Goal: Task Accomplishment & Management: Manage account settings

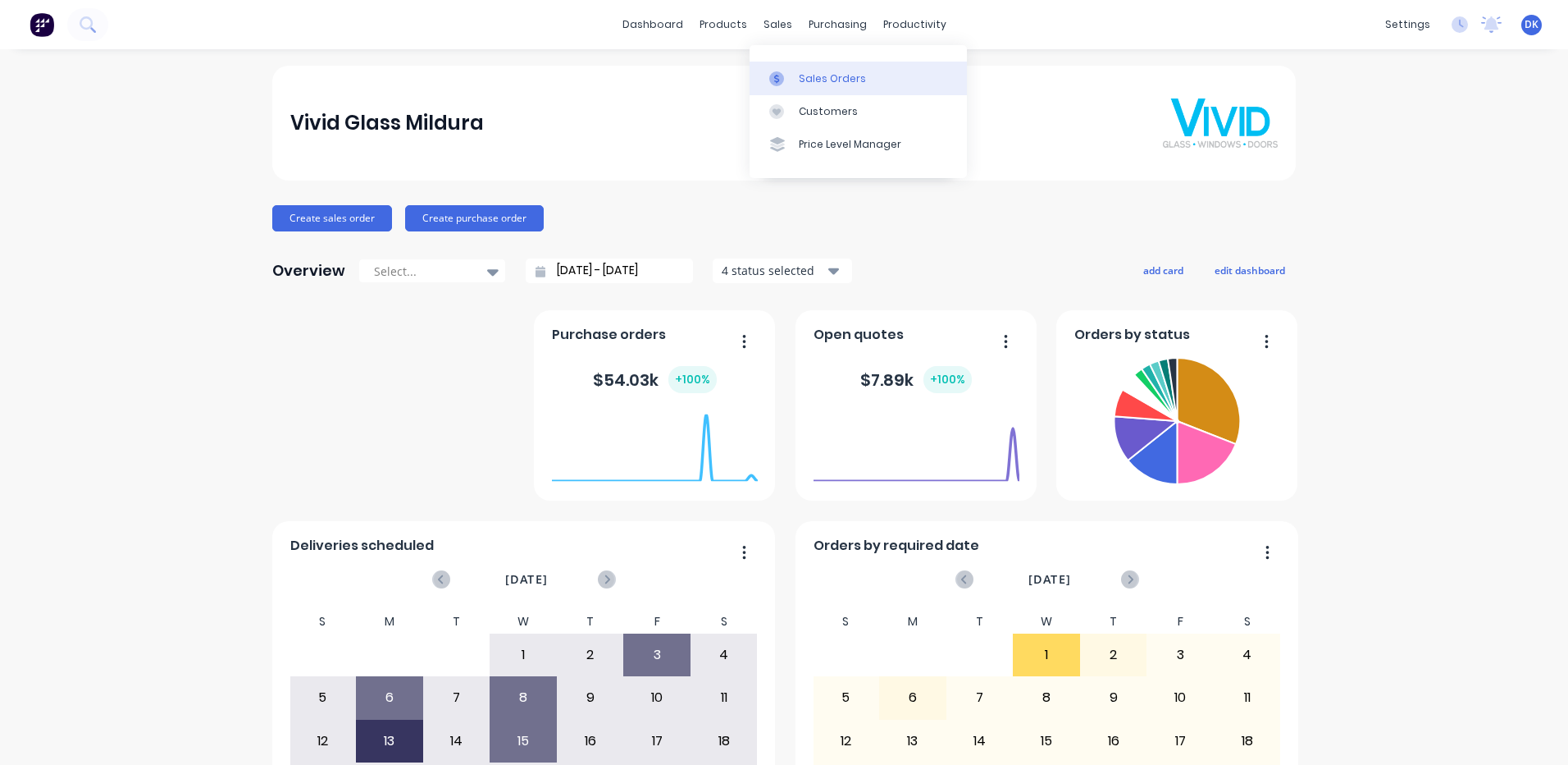
click at [832, 80] on div "Sales Orders" at bounding box center [832, 79] width 67 height 15
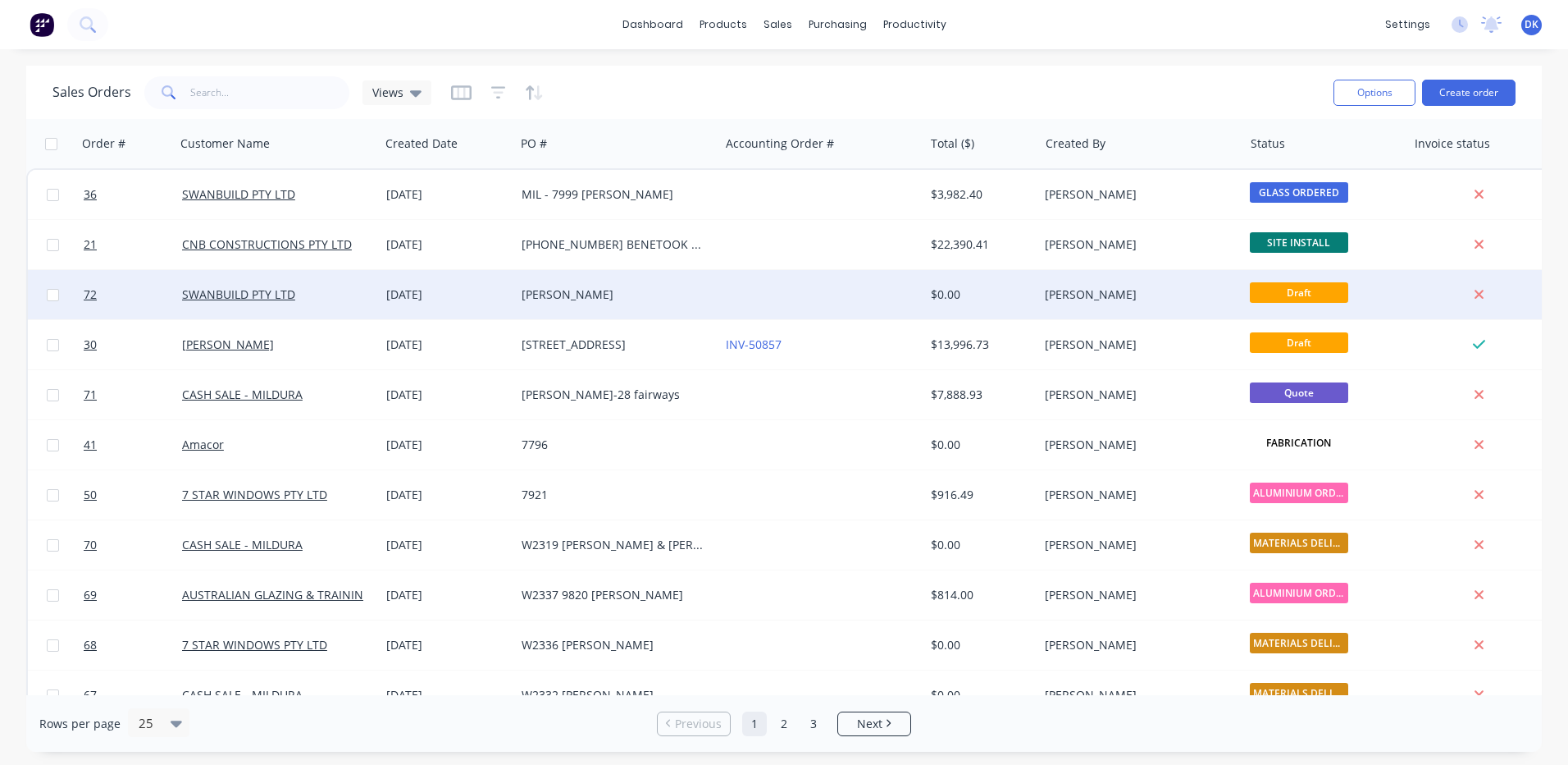
click at [596, 295] on div "[PERSON_NAME]" at bounding box center [613, 294] width 182 height 16
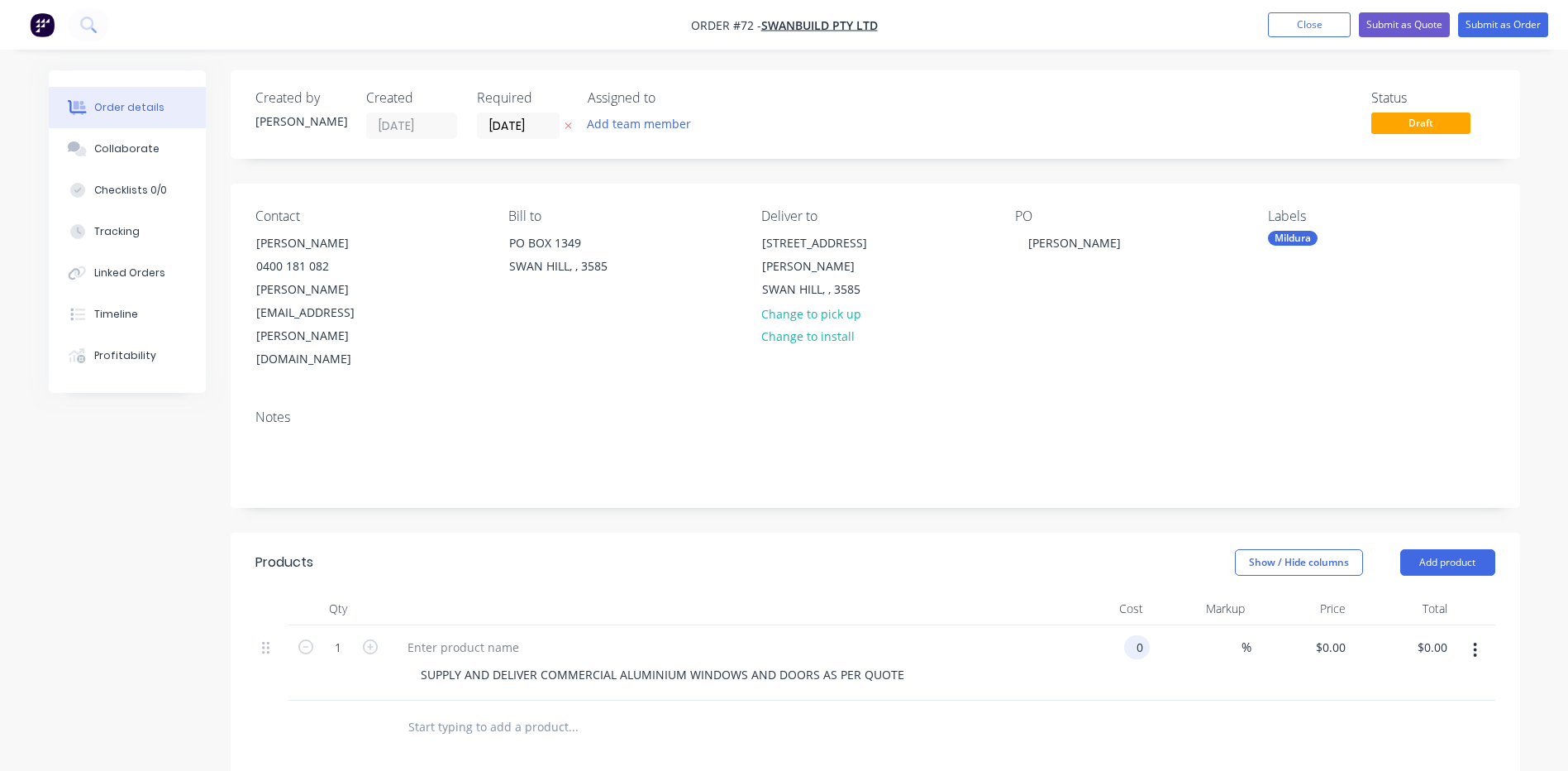
click at [1137, 635] on input "0" at bounding box center [1140, 647] width 19 height 24
click at [1143, 635] on input "0" at bounding box center [1140, 647] width 19 height 24
type input "$91,151.73"
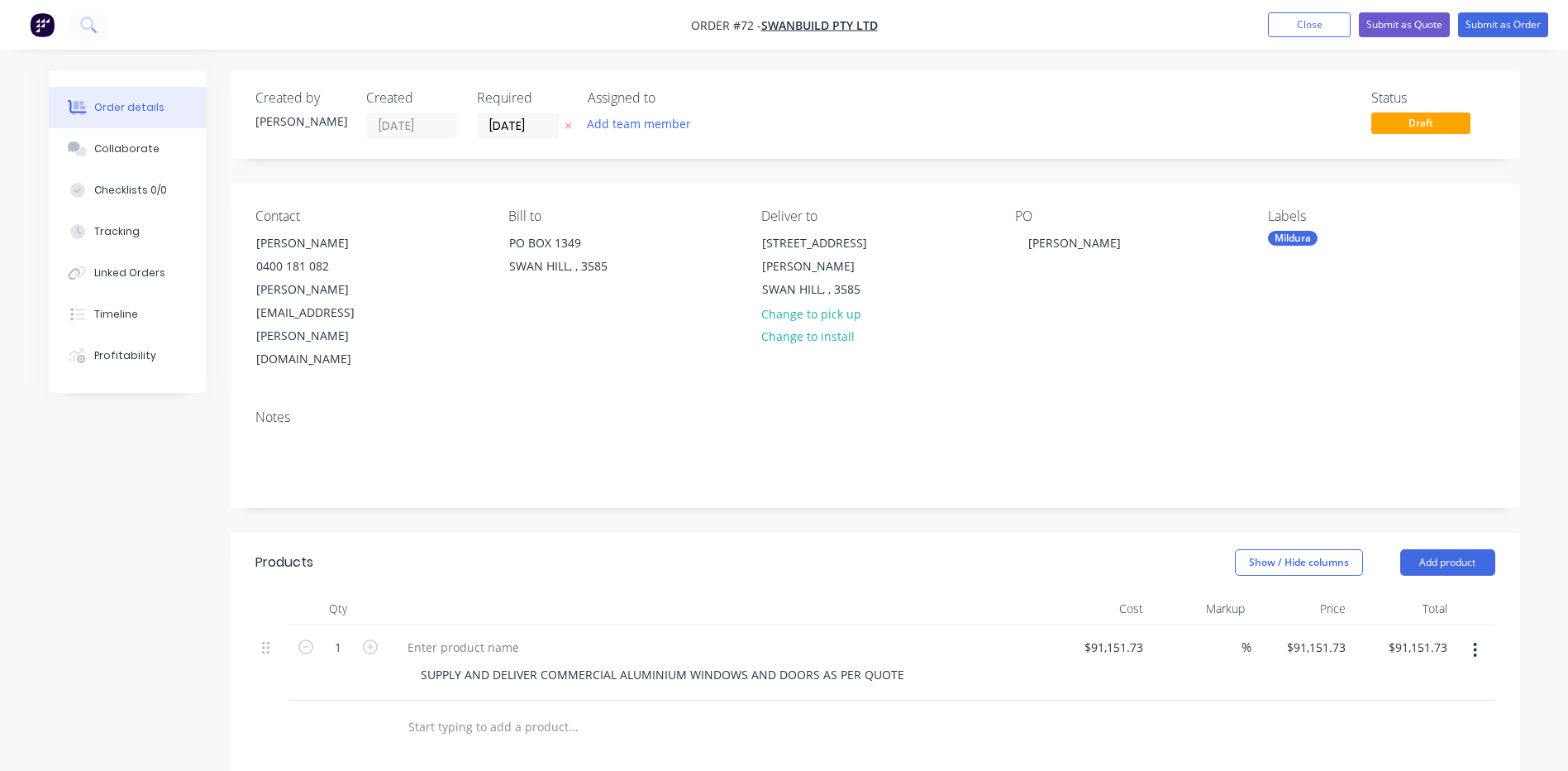
click at [1290, 237] on div "Mildura" at bounding box center [1292, 238] width 50 height 15
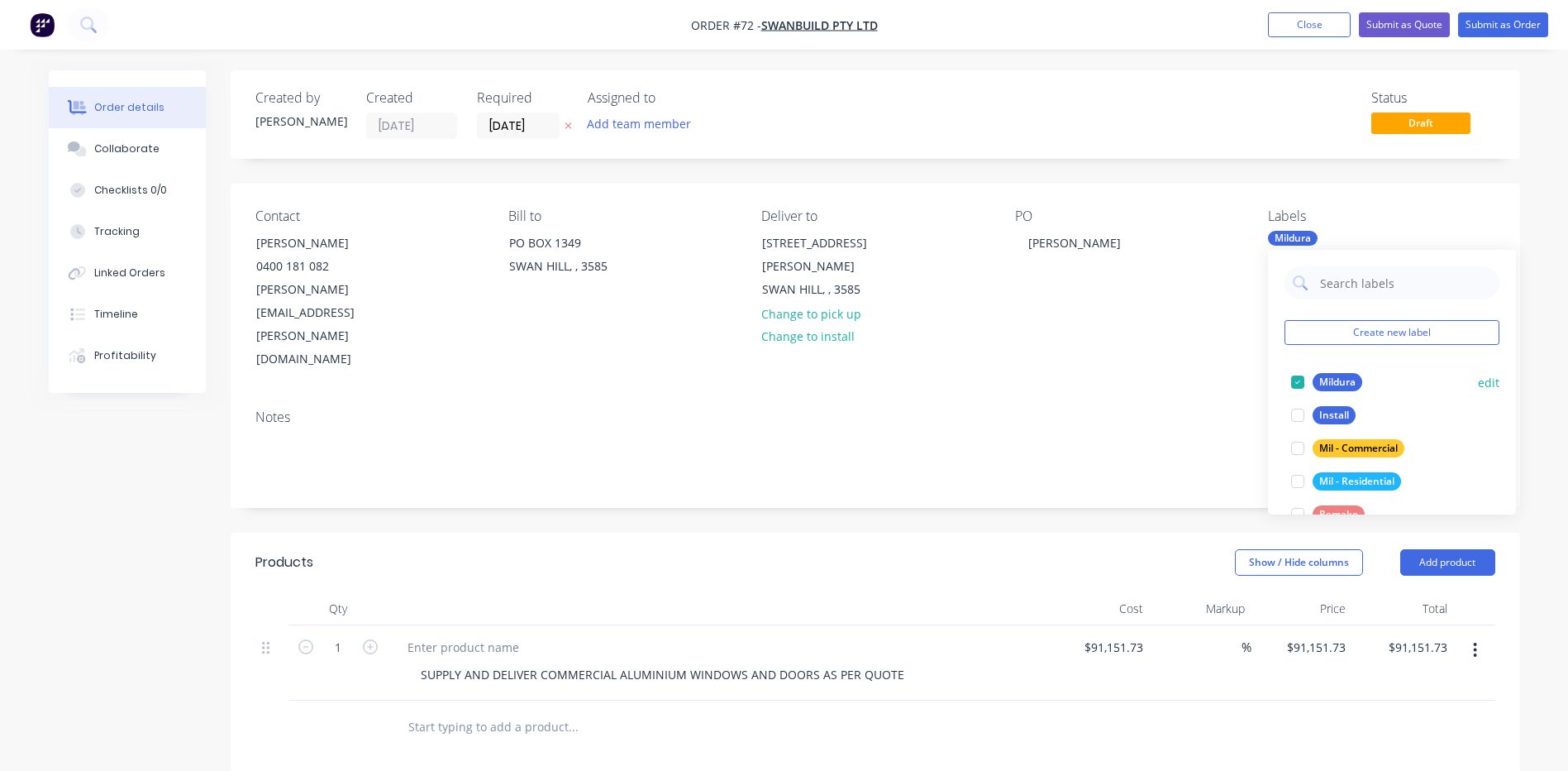
scroll to position [66, 0]
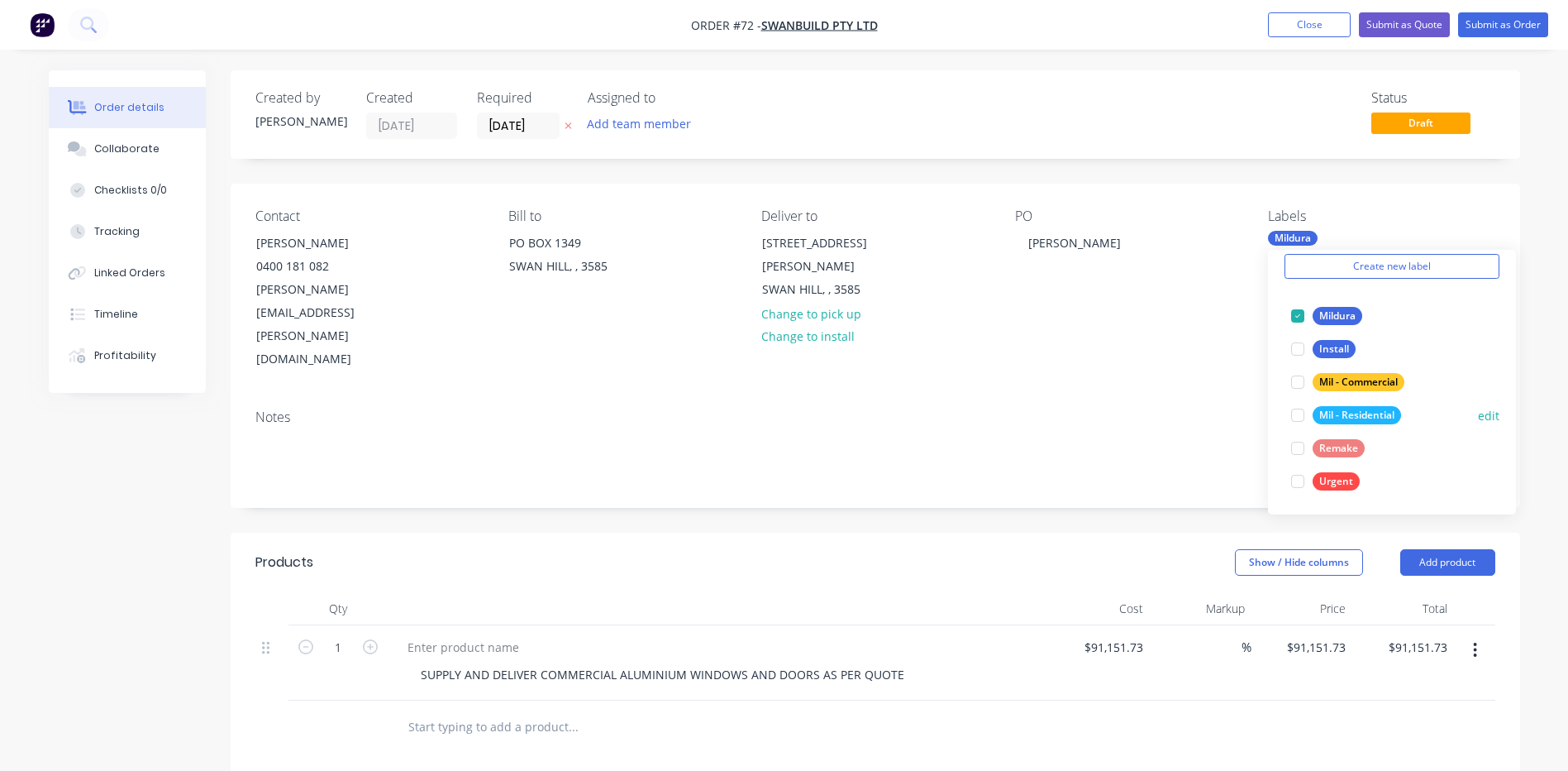
click at [1337, 413] on div "Mil - Residential" at bounding box center [1357, 415] width 88 height 18
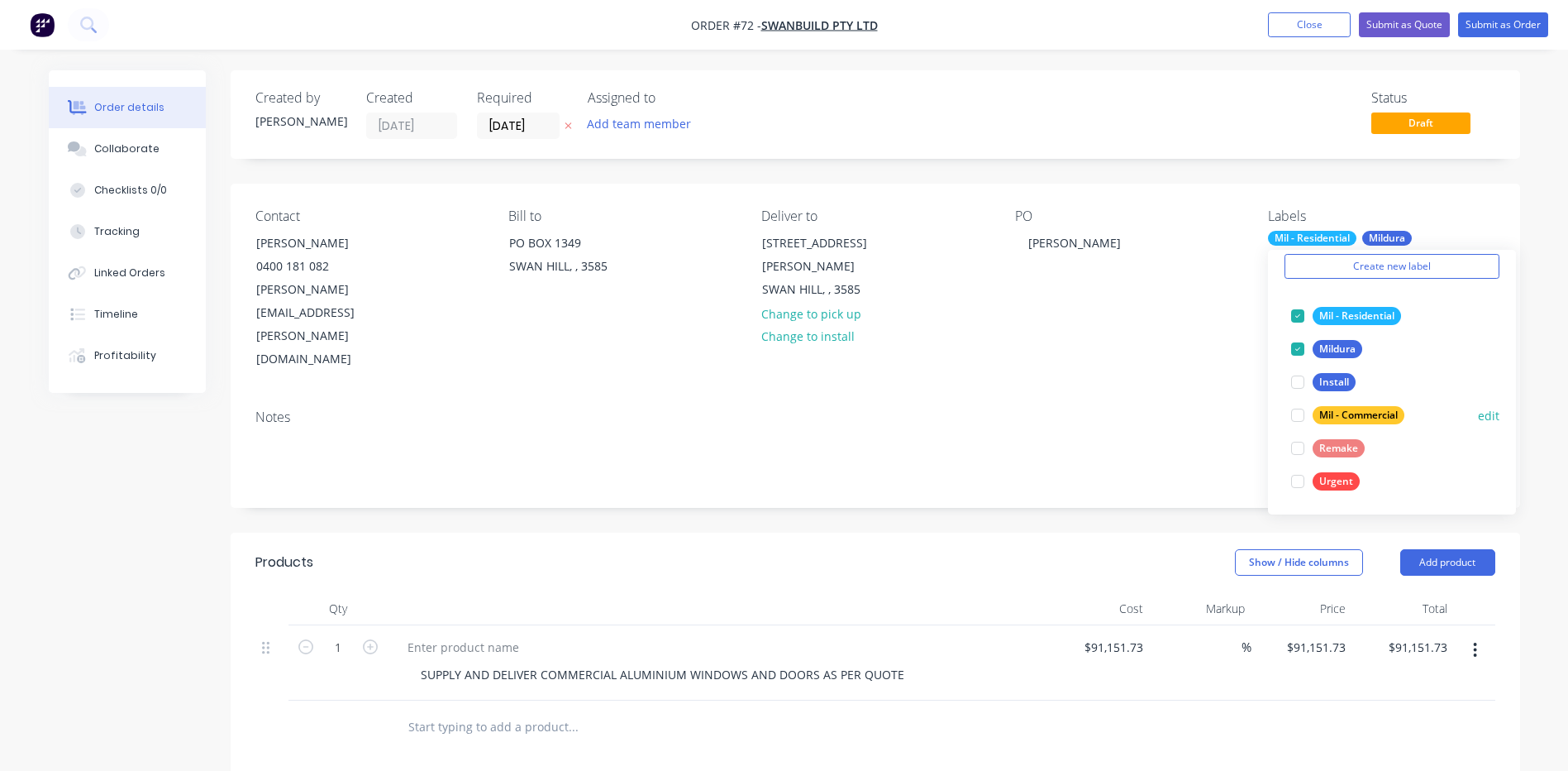
click at [1327, 407] on div "Mil - Commercial" at bounding box center [1359, 415] width 92 height 18
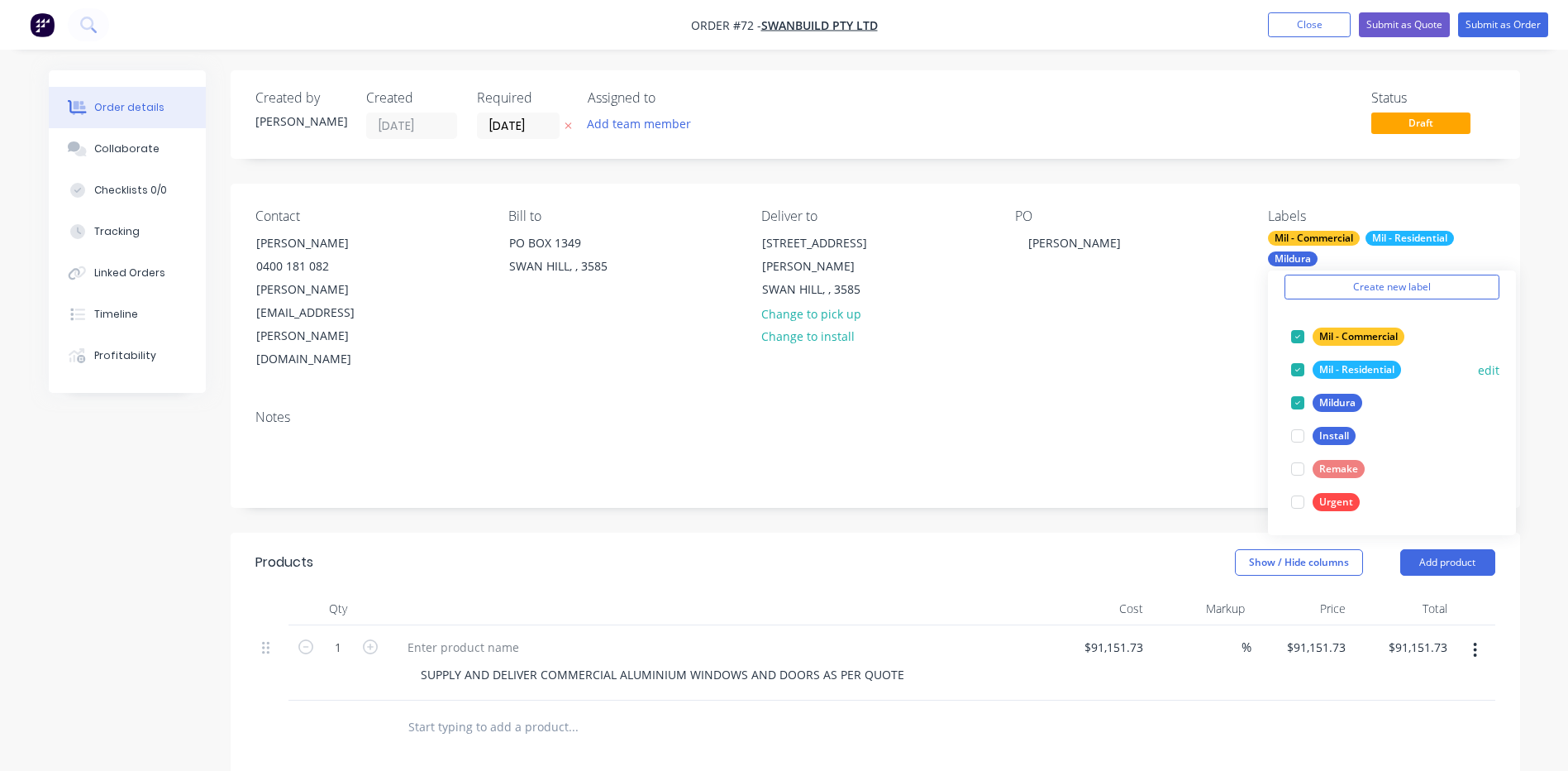
click at [1296, 369] on div at bounding box center [1298, 369] width 33 height 33
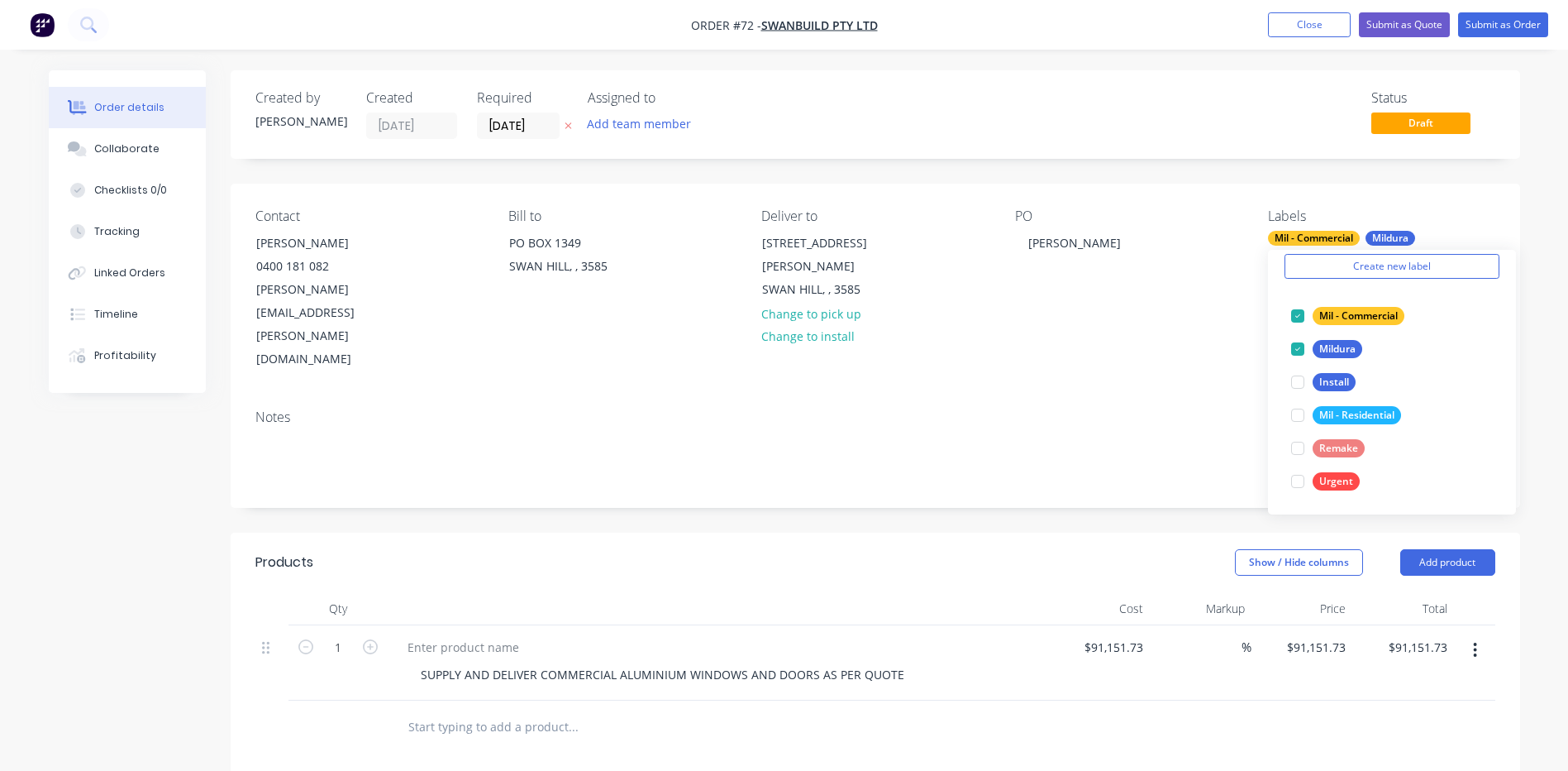
click at [1201, 396] on div "Notes" at bounding box center [875, 451] width 1290 height 111
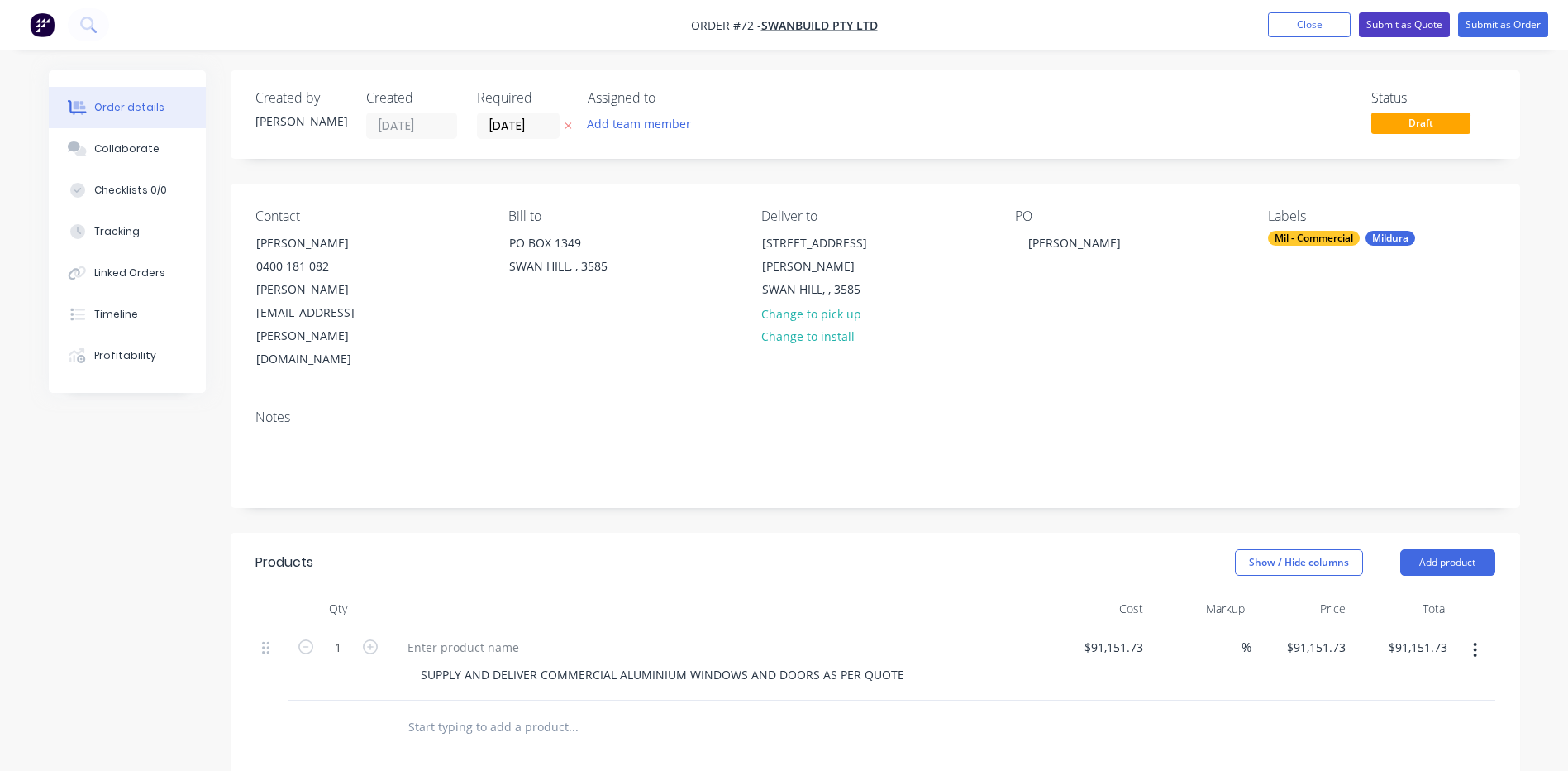
click at [1397, 21] on button "Submit as Quote" at bounding box center [1404, 25] width 91 height 25
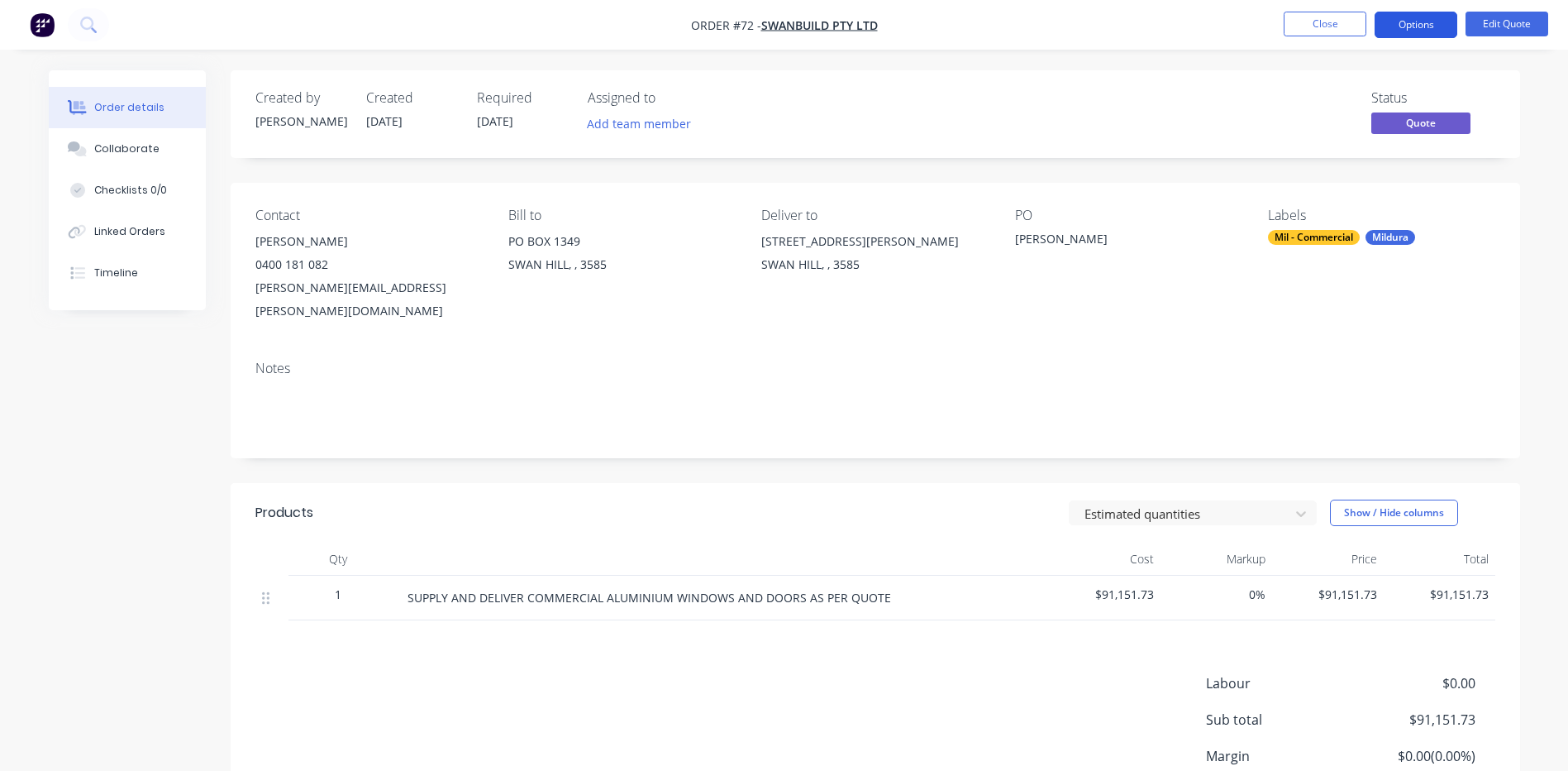
click at [1410, 25] on button "Options" at bounding box center [1417, 24] width 83 height 26
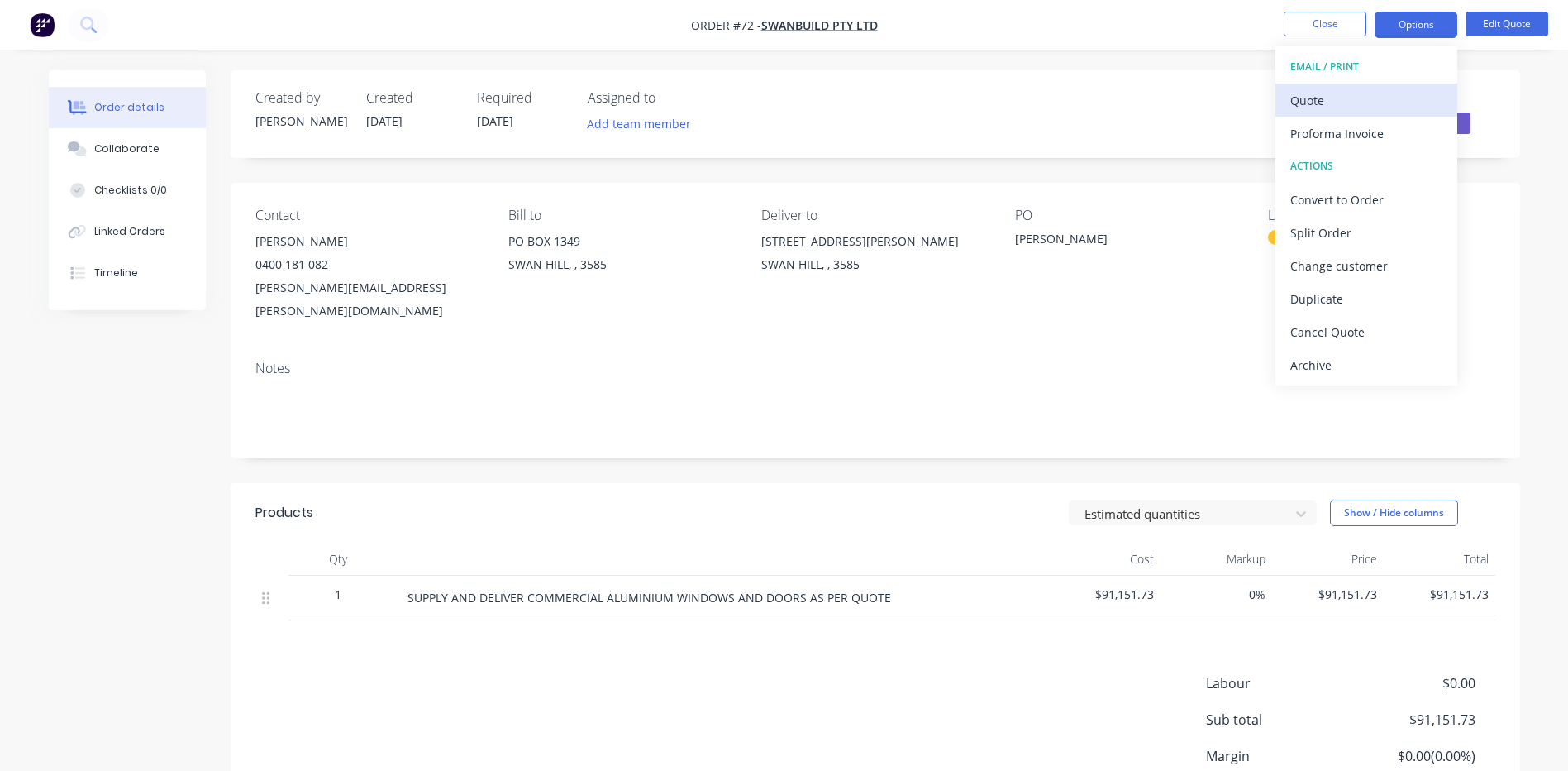
click at [1310, 98] on div "Quote" at bounding box center [1366, 100] width 152 height 24
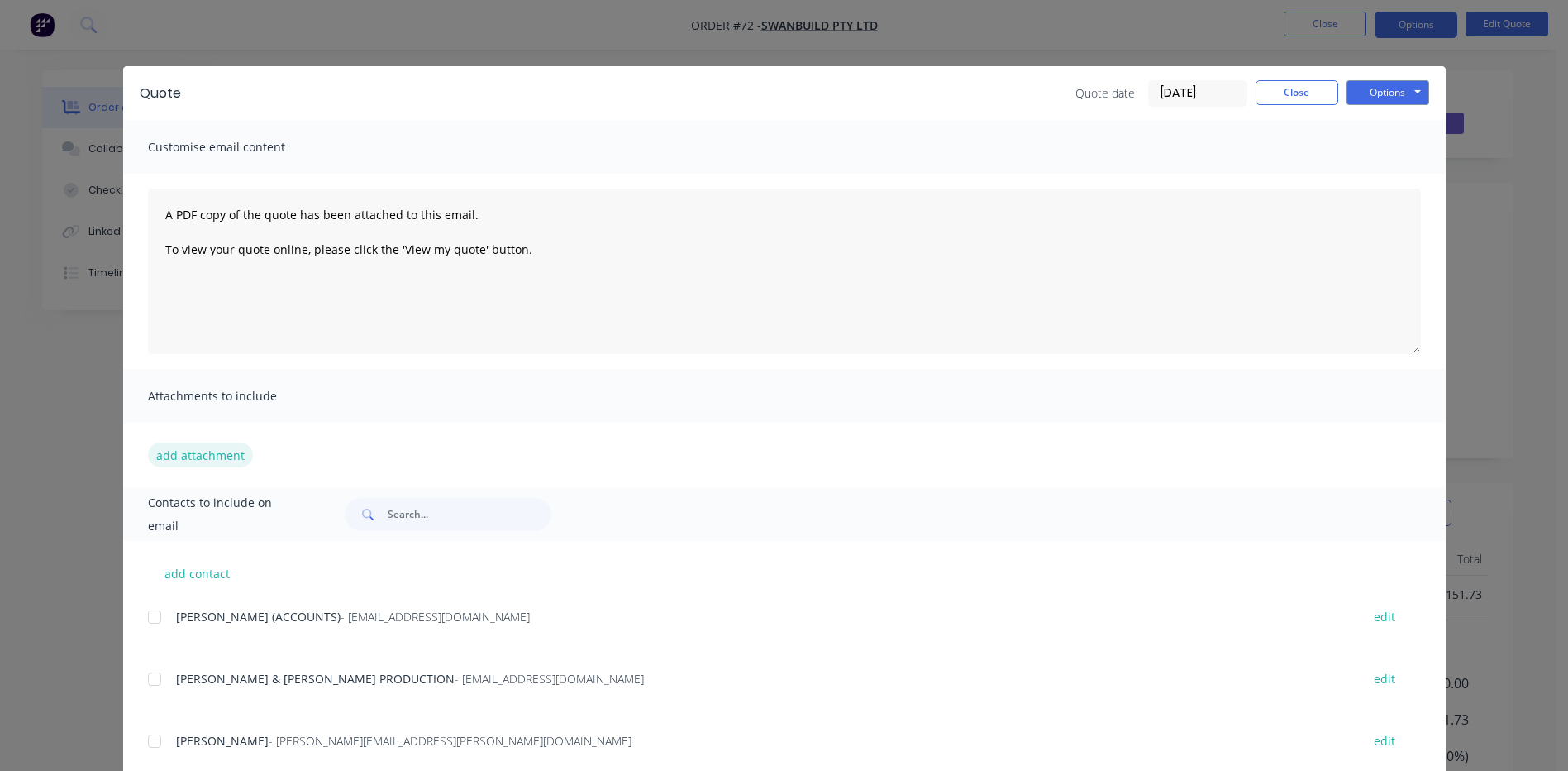
click at [193, 449] on button "add attachment" at bounding box center [200, 455] width 105 height 25
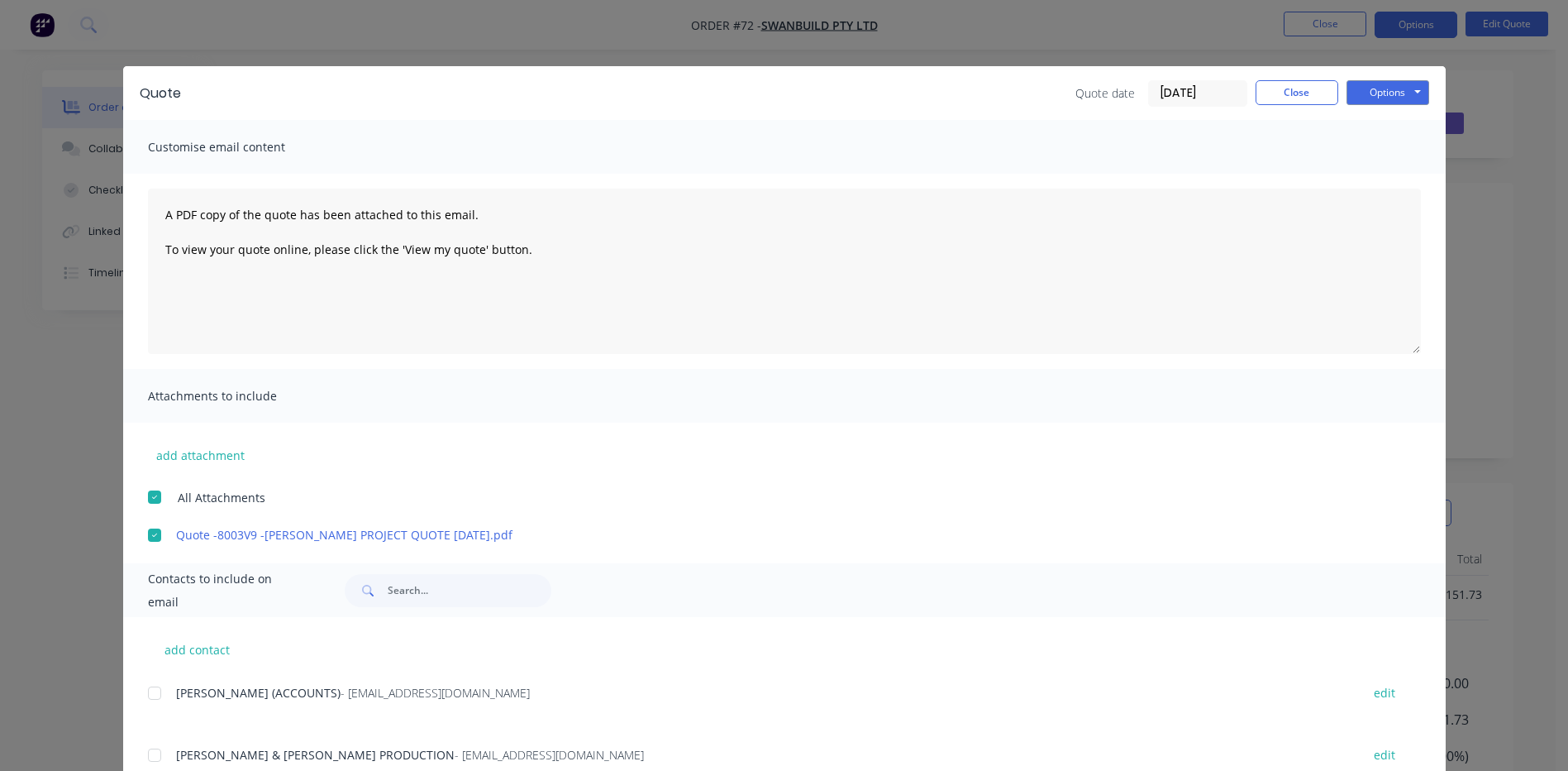
scroll to position [120, 0]
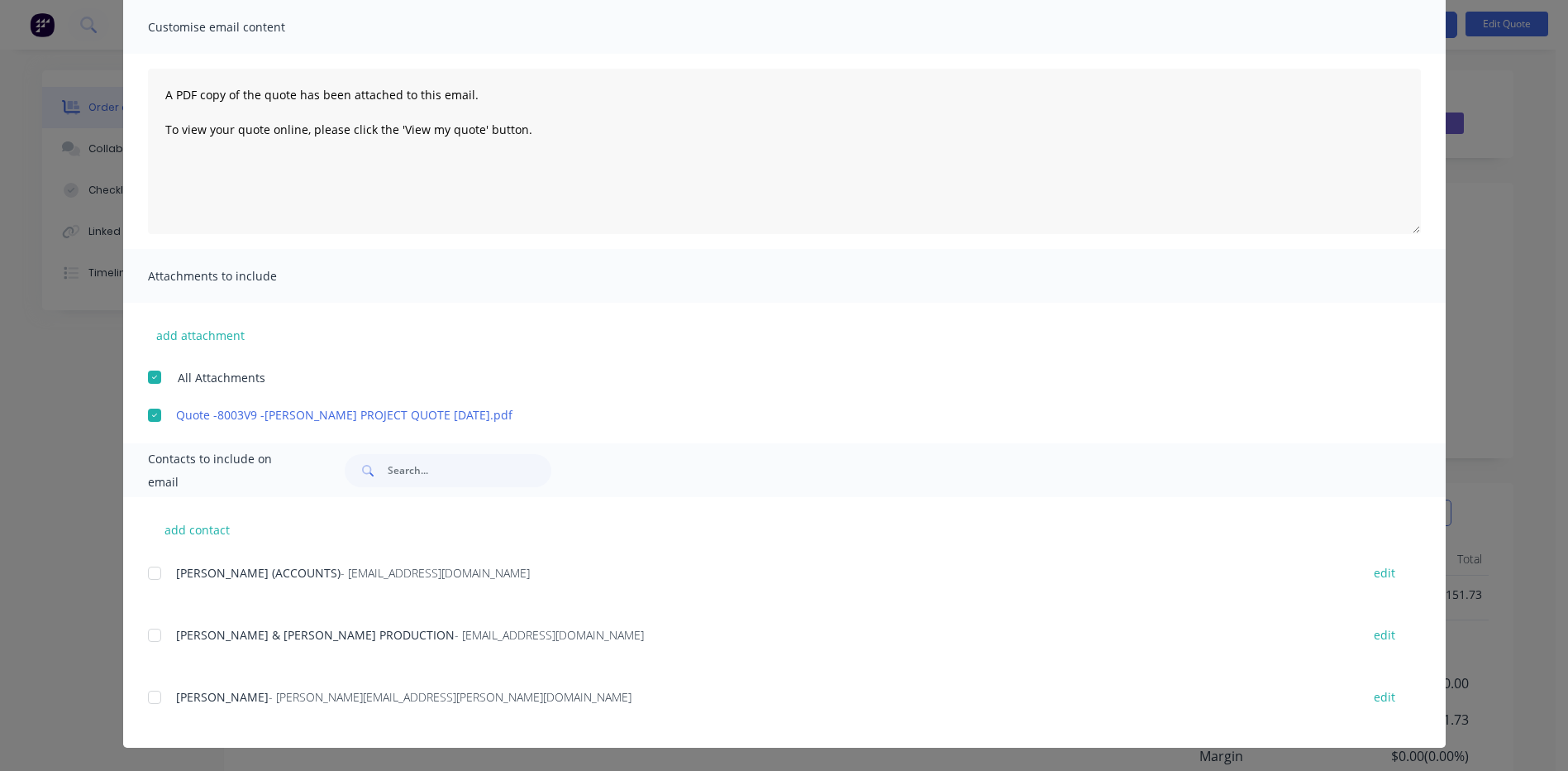
click at [146, 696] on div at bounding box center [154, 697] width 33 height 33
click at [409, 476] on input "text" at bounding box center [470, 470] width 164 height 33
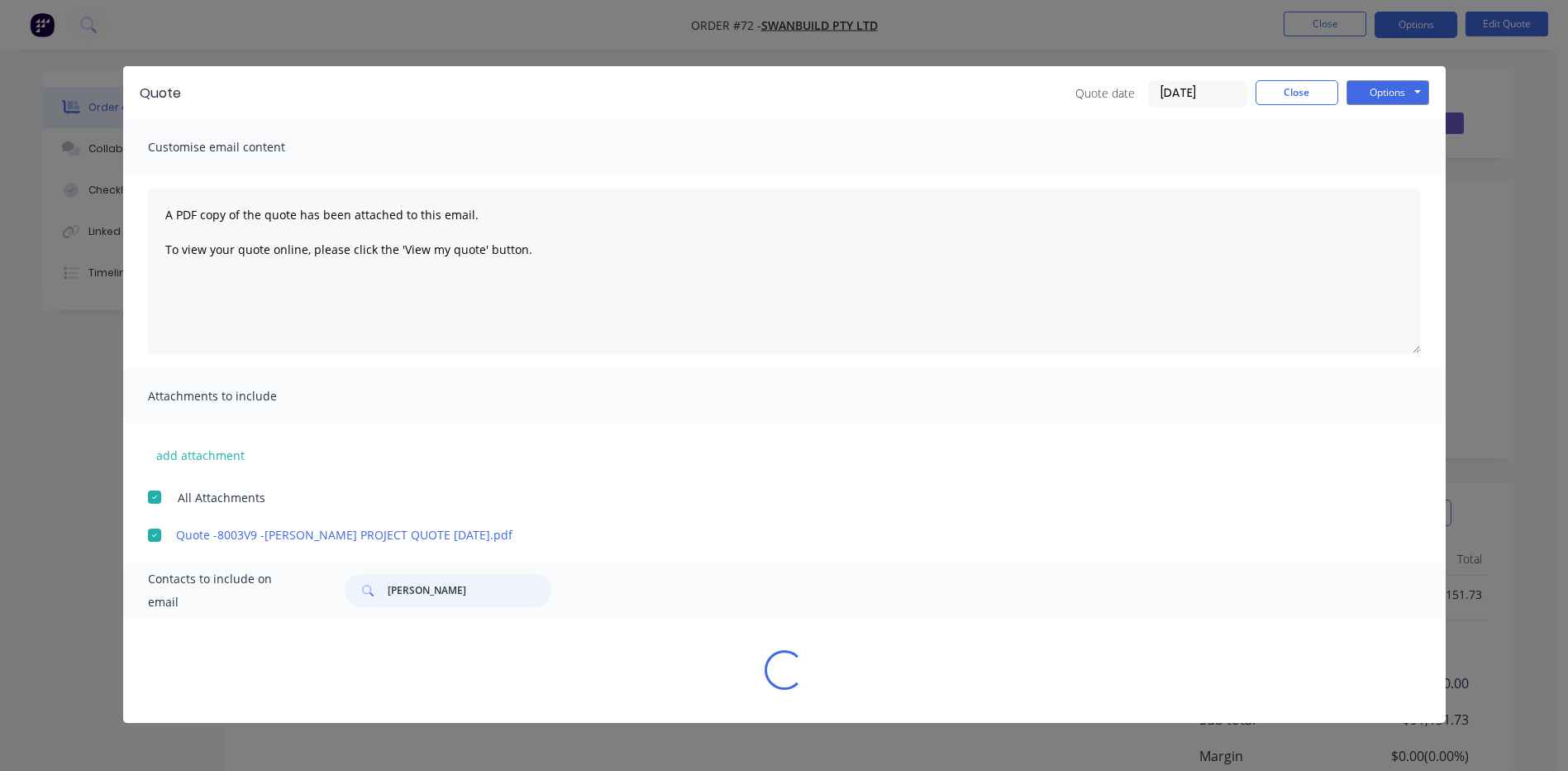
scroll to position [0, 0]
type input "BRETT"
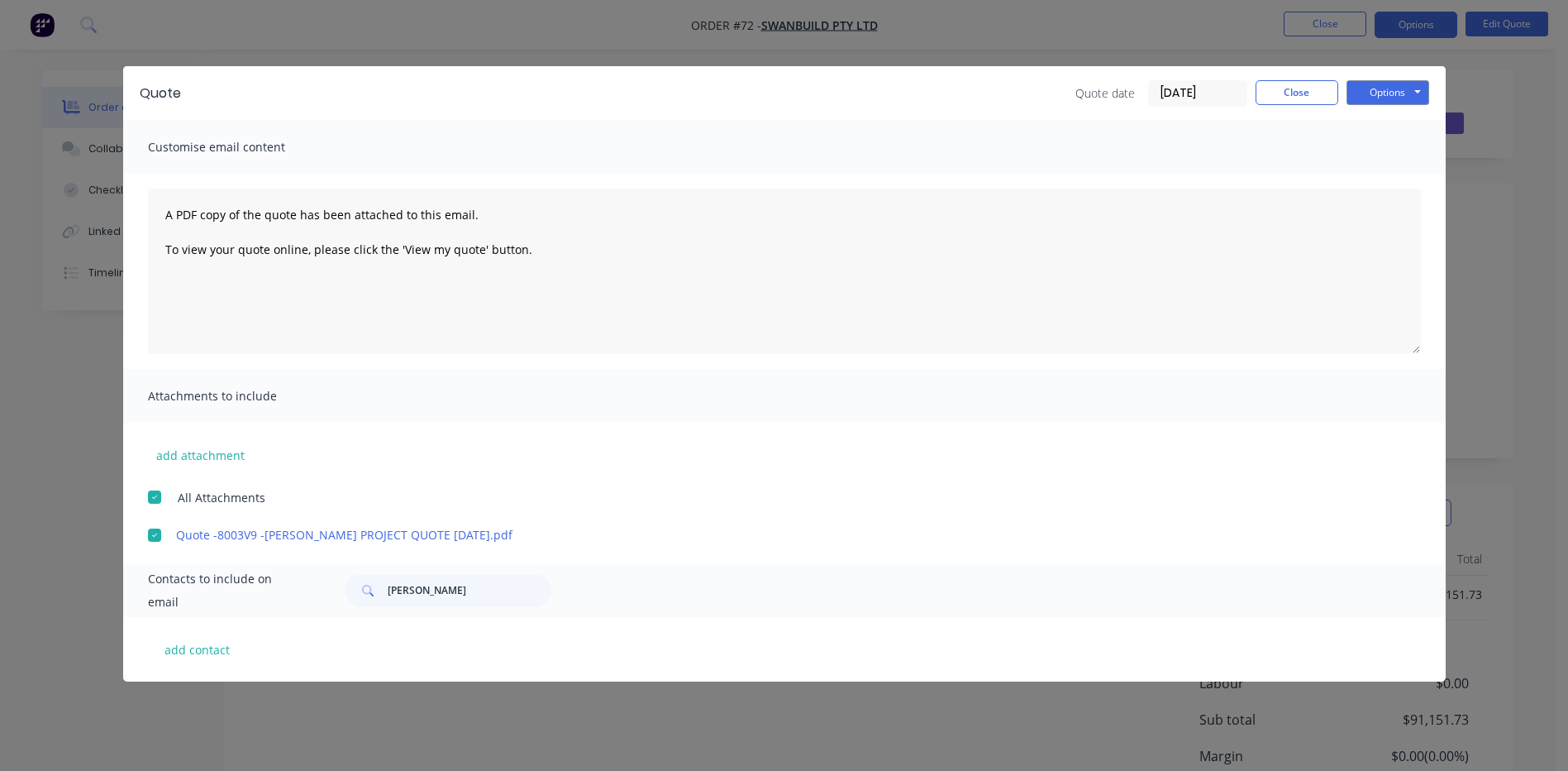
drag, startPoint x: 437, startPoint y: 471, endPoint x: 411, endPoint y: 471, distance: 26.0
click at [411, 471] on div "add attachment All Attachments Quote -8003V9 -SWANBUILD JONES PROJECT QUOTE 2-1…" at bounding box center [784, 483] width 1323 height 121
drag, startPoint x: 421, startPoint y: 587, endPoint x: 362, endPoint y: 589, distance: 59.0
click at [362, 589] on div "BRETT" at bounding box center [449, 590] width 207 height 33
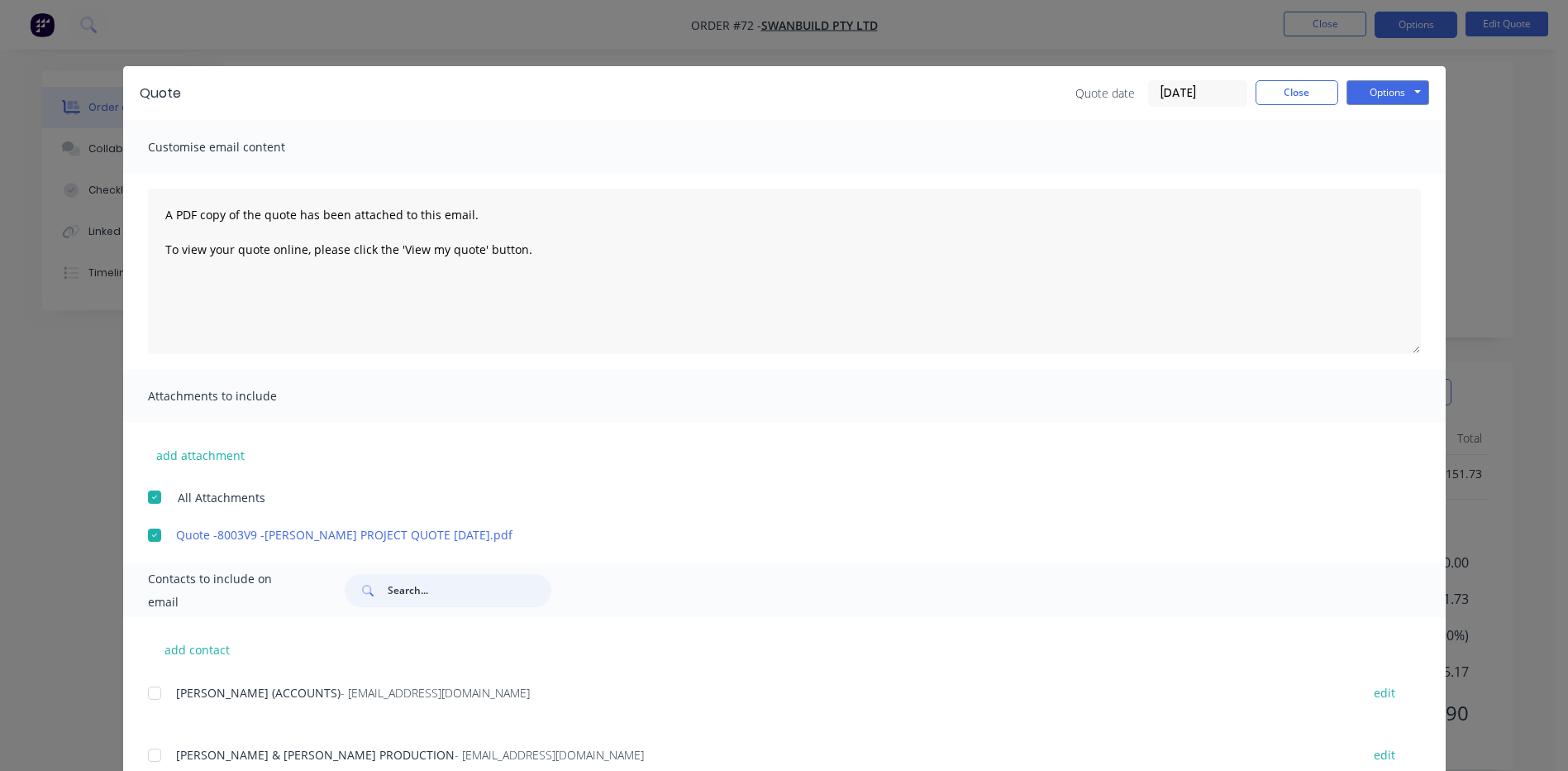
scroll to position [120, 0]
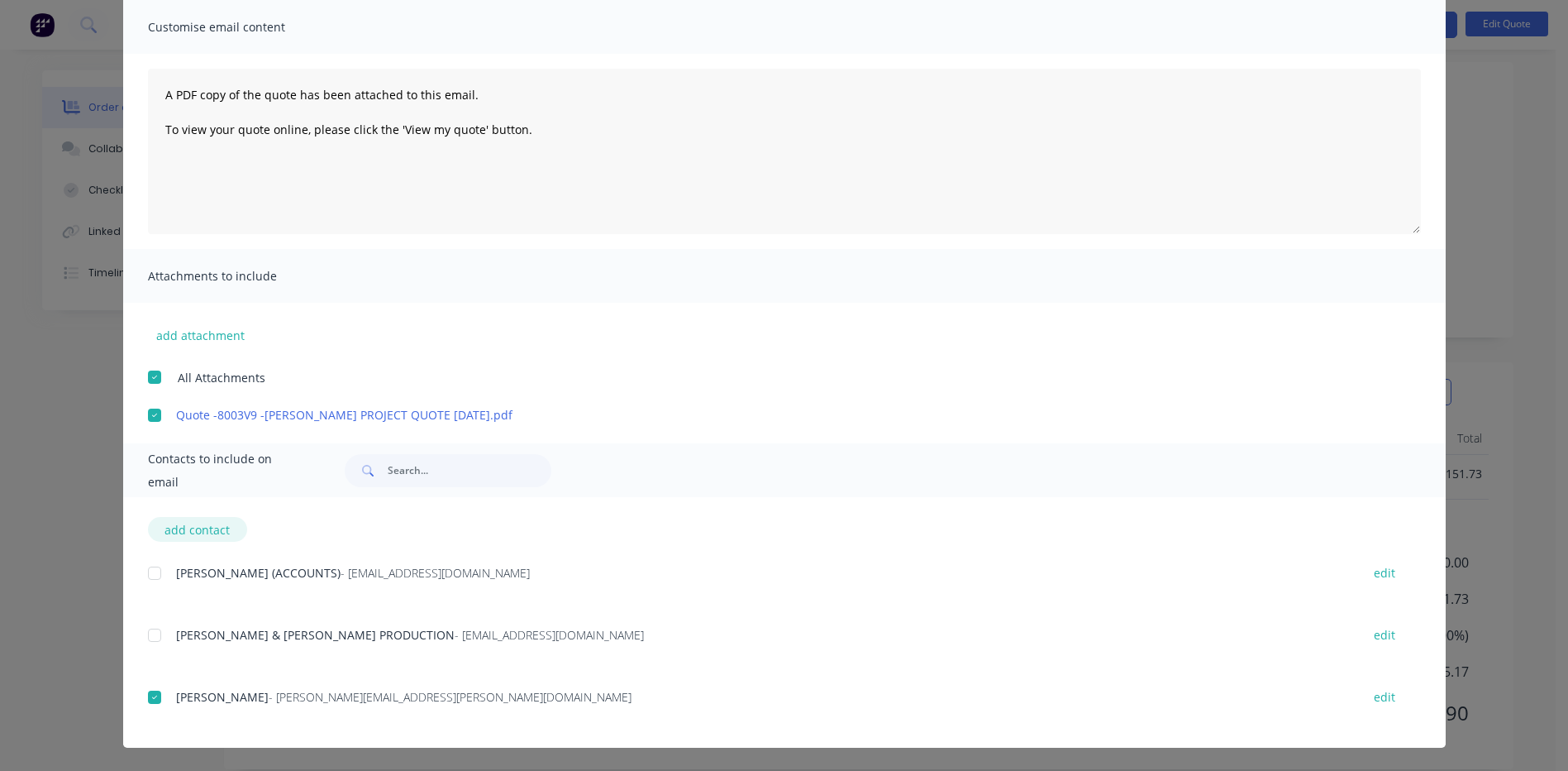
click at [190, 526] on button "add contact" at bounding box center [197, 530] width 99 height 25
select select "AU"
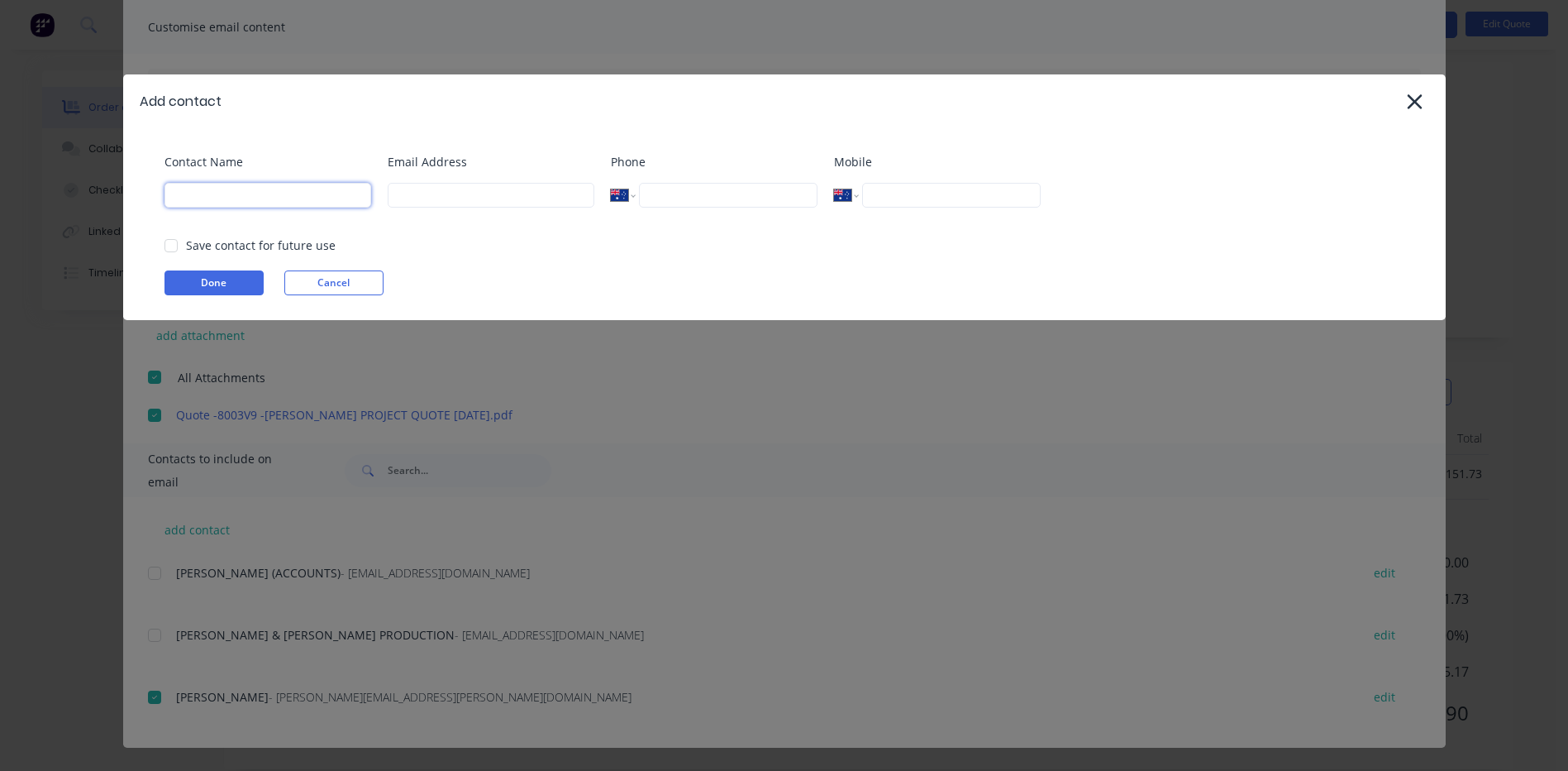
click at [227, 197] on input at bounding box center [268, 195] width 207 height 25
type input "BRETT OVERTON"
type input "boverton@vgwd.com.au"
type input "0458 550 749"
type input "+61 458 550 749"
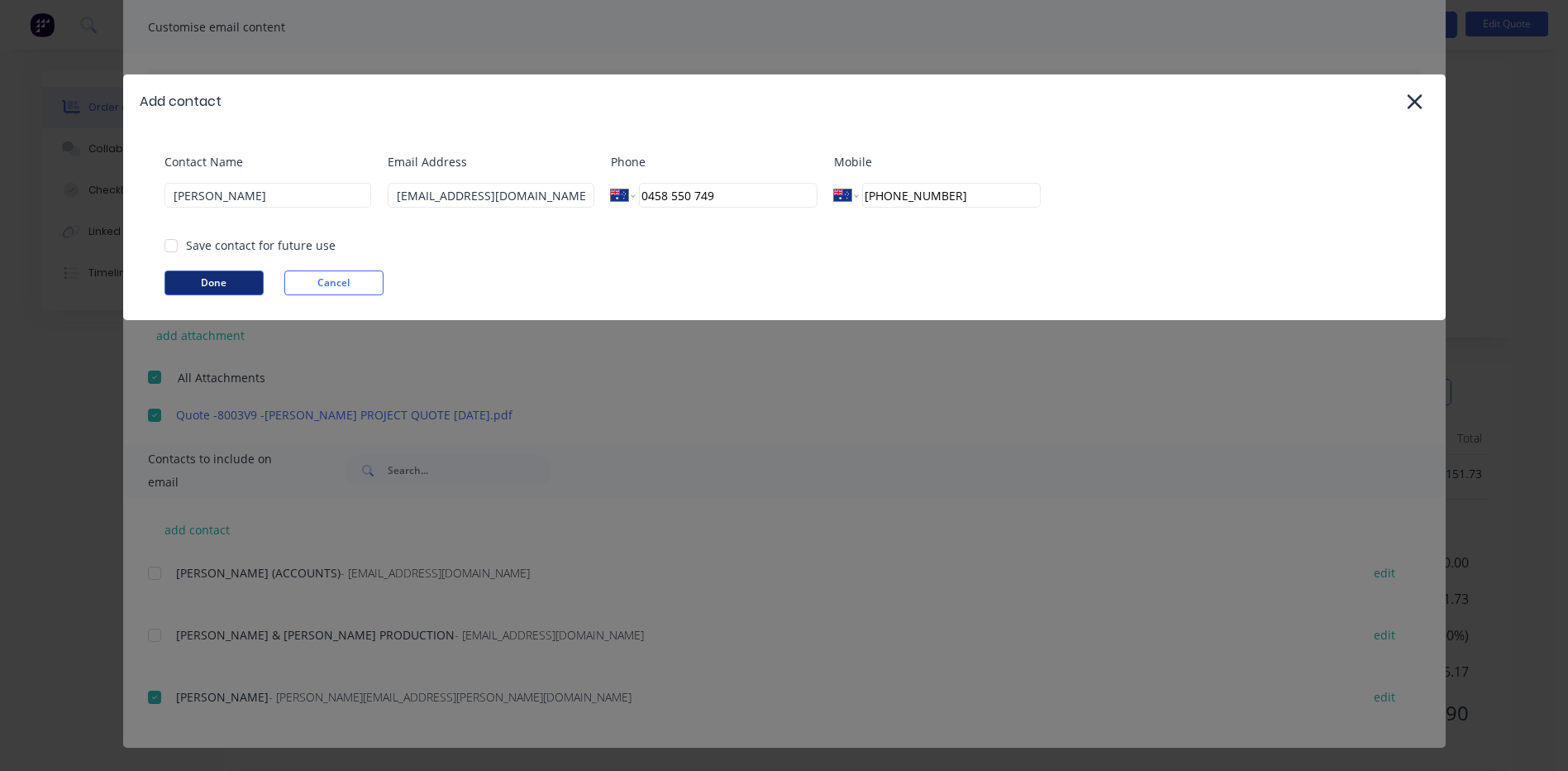
click at [215, 281] on button "Done" at bounding box center [214, 283] width 99 height 25
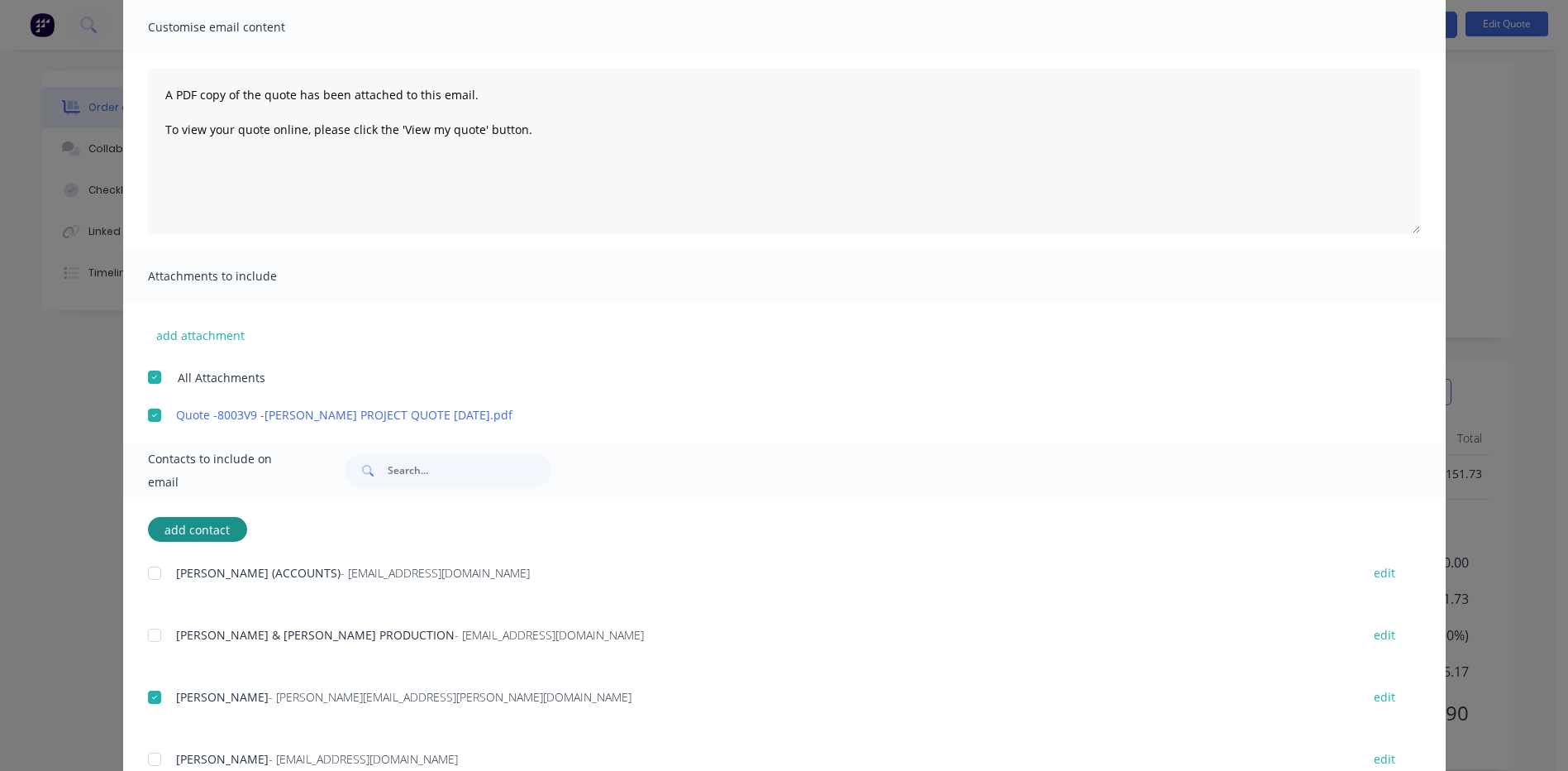
scroll to position [182, 0]
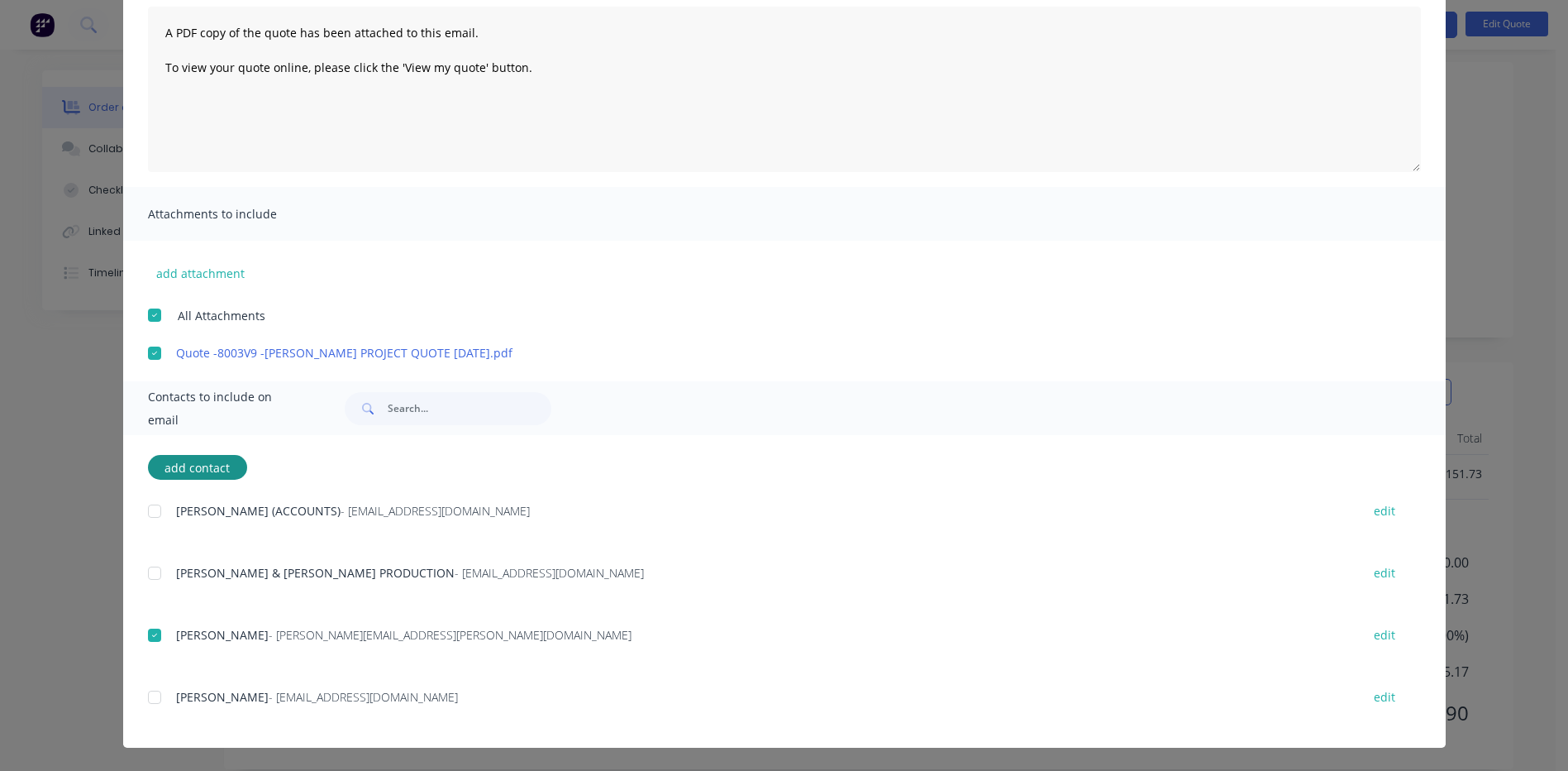
click at [145, 696] on div at bounding box center [154, 697] width 33 height 33
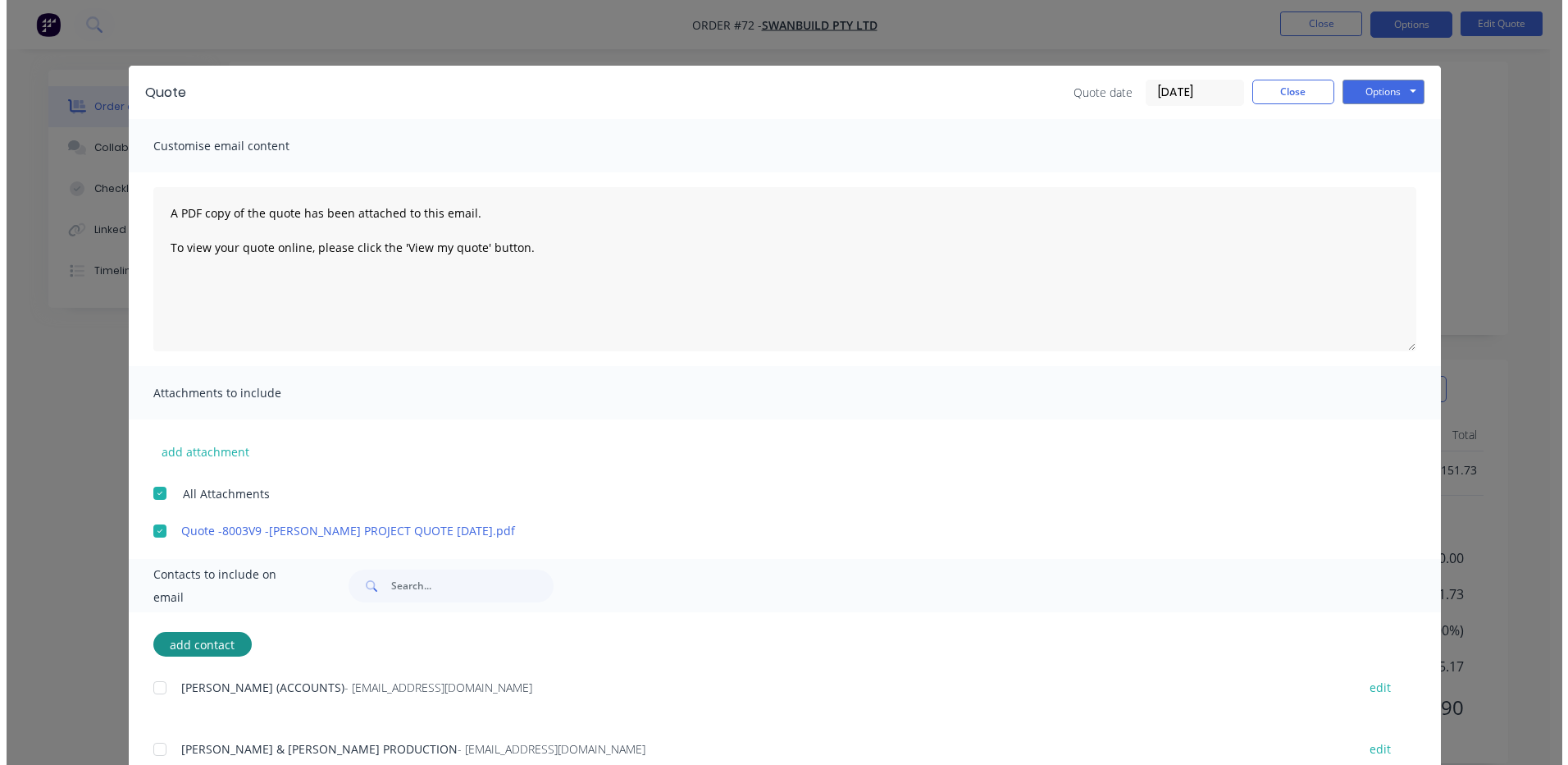
scroll to position [0, 0]
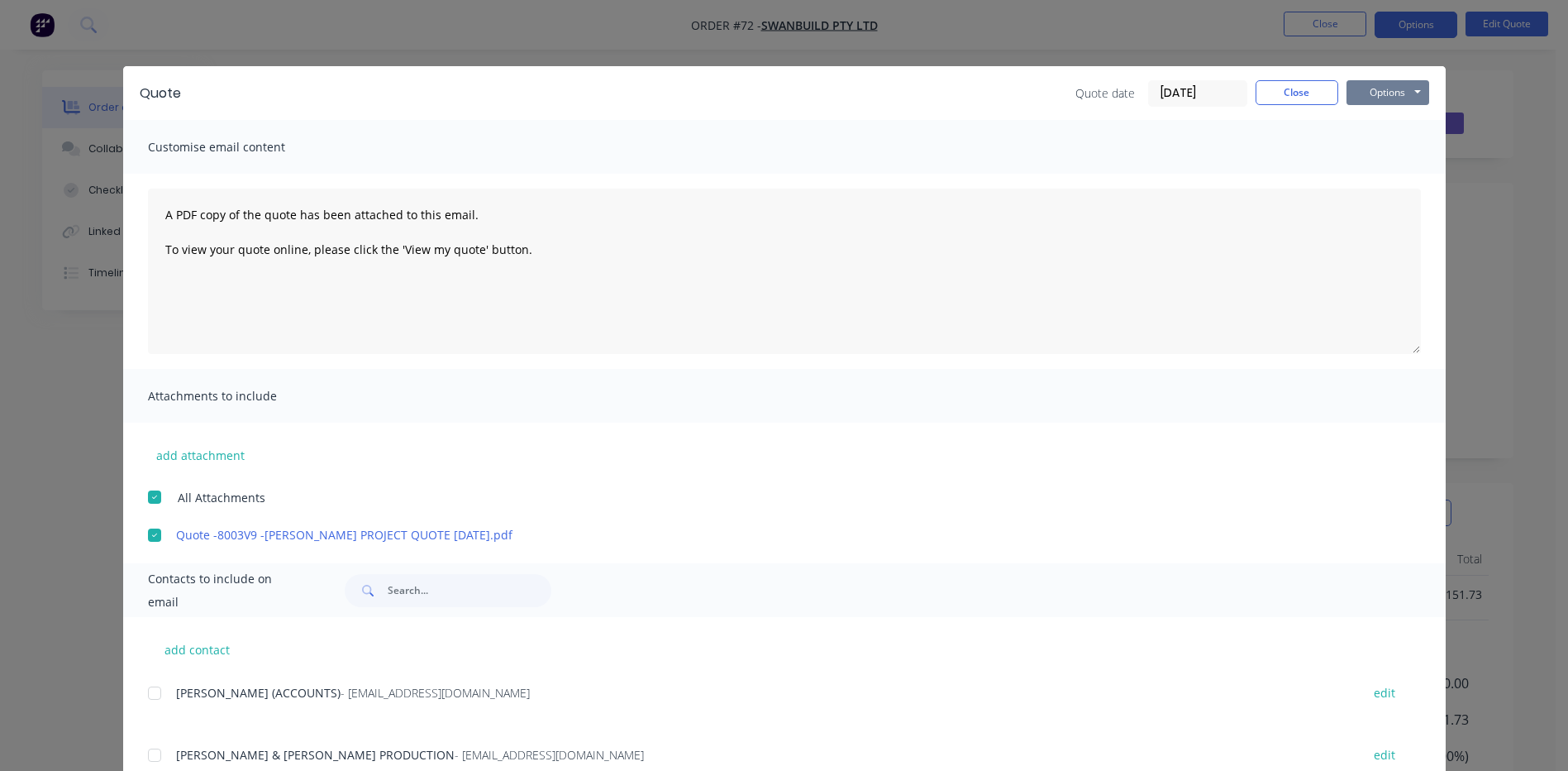
click at [1398, 90] on button "Options" at bounding box center [1388, 93] width 83 height 25
click at [1392, 173] on button "Email" at bounding box center [1400, 177] width 106 height 27
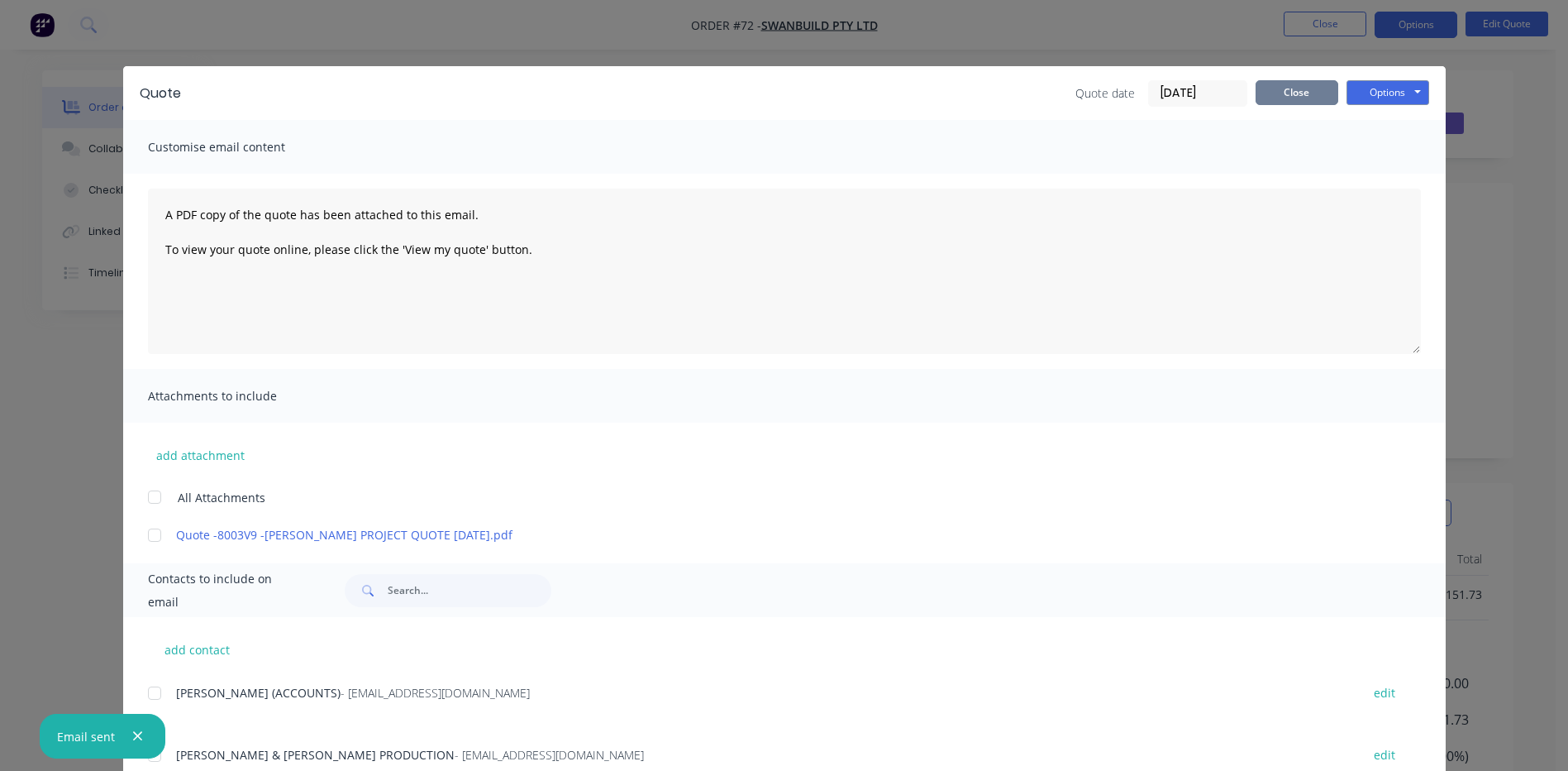
click at [1304, 85] on button "Close" at bounding box center [1297, 93] width 83 height 25
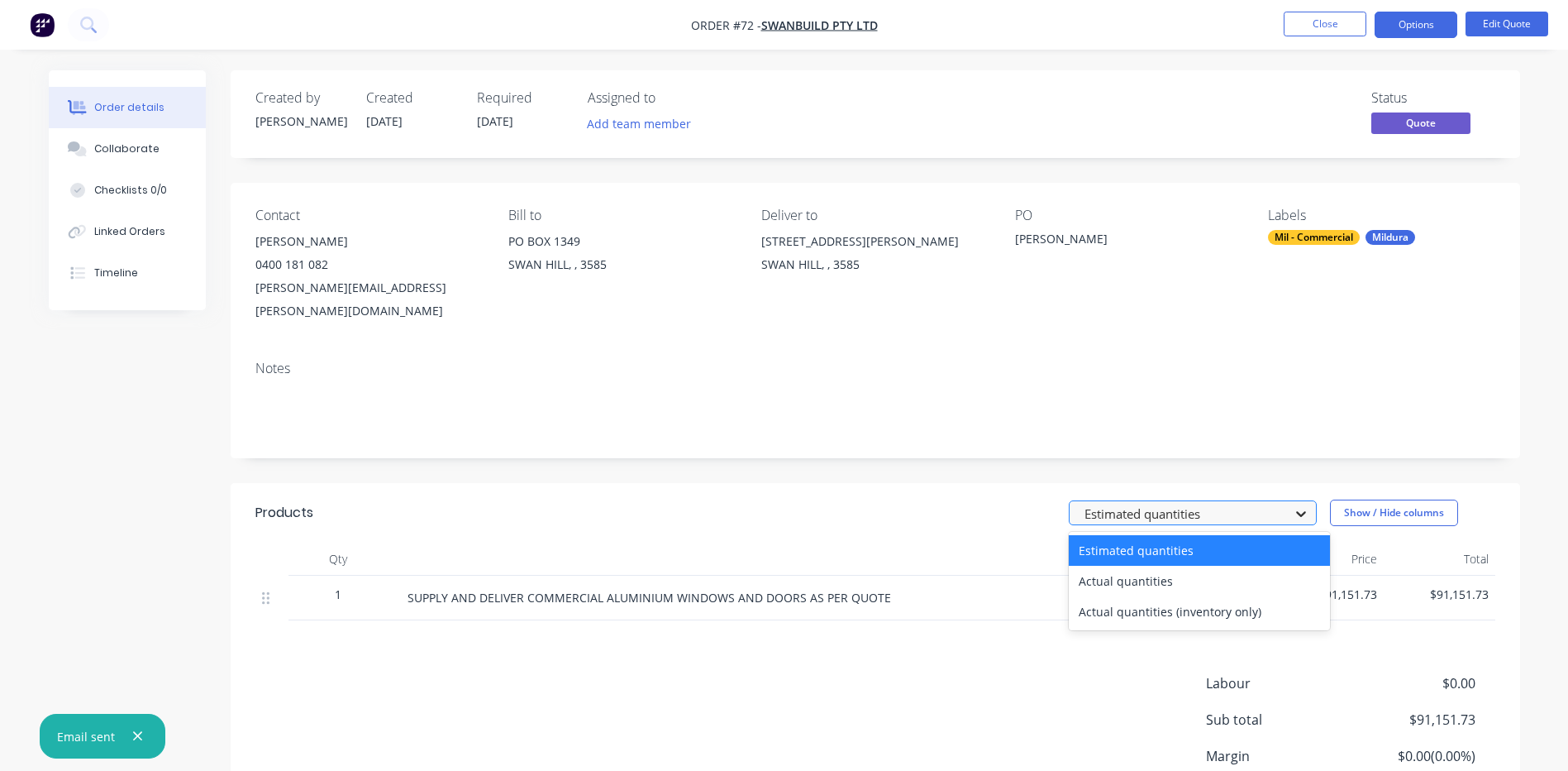
click at [1301, 505] on icon at bounding box center [1301, 513] width 16 height 16
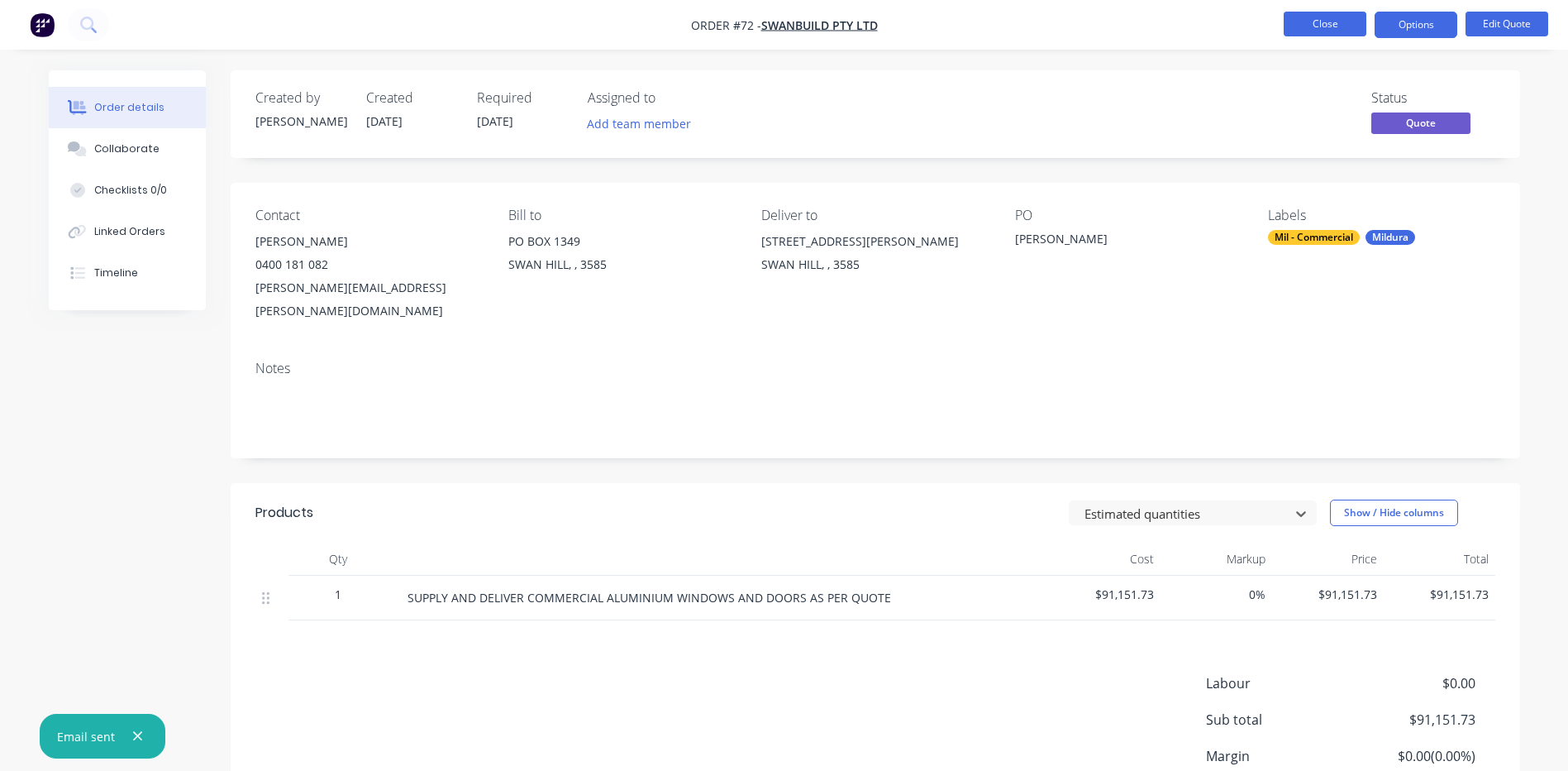
click at [1318, 21] on button "Close" at bounding box center [1326, 24] width 83 height 25
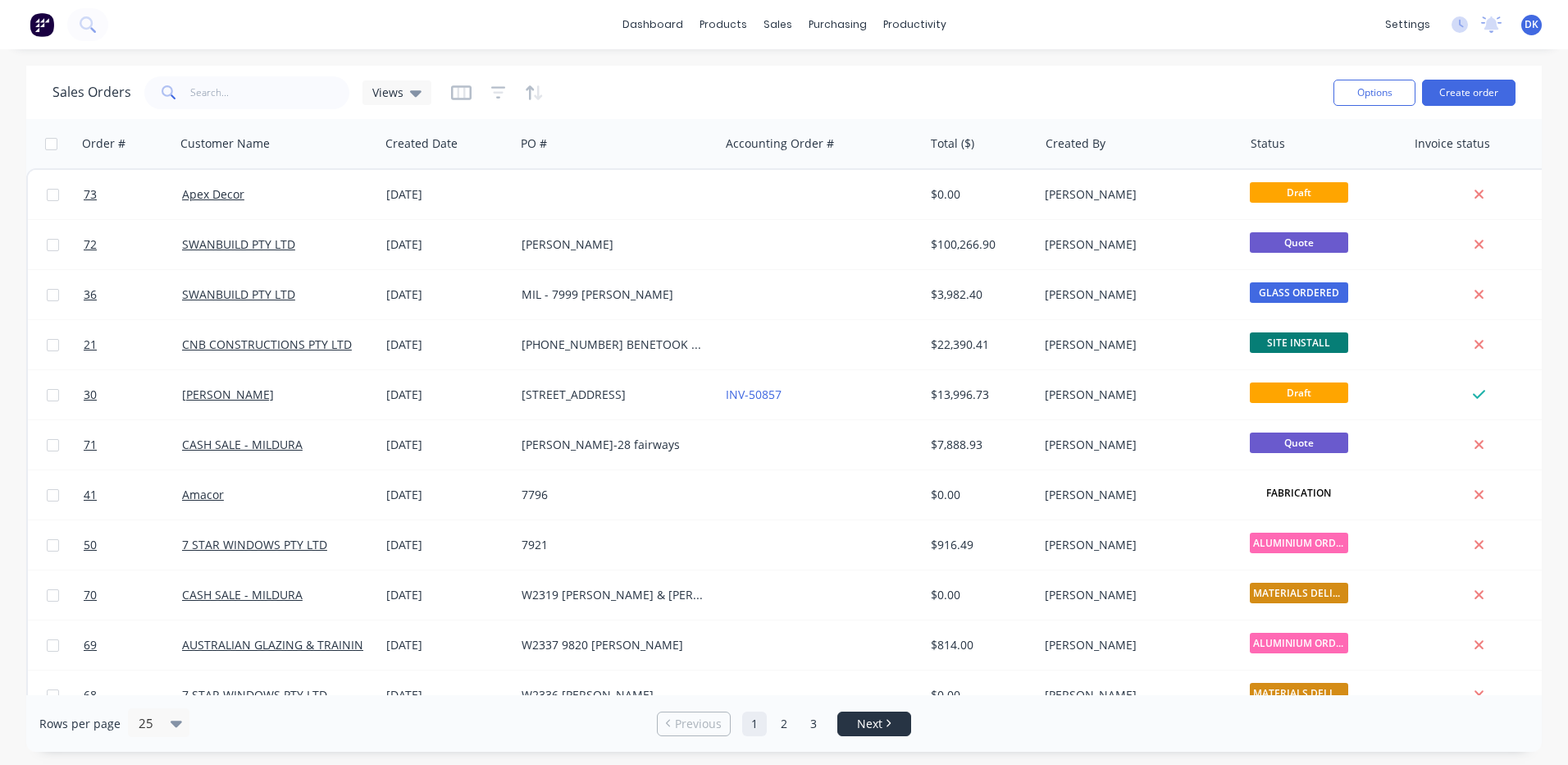
click at [877, 727] on span "Next" at bounding box center [869, 724] width 25 height 16
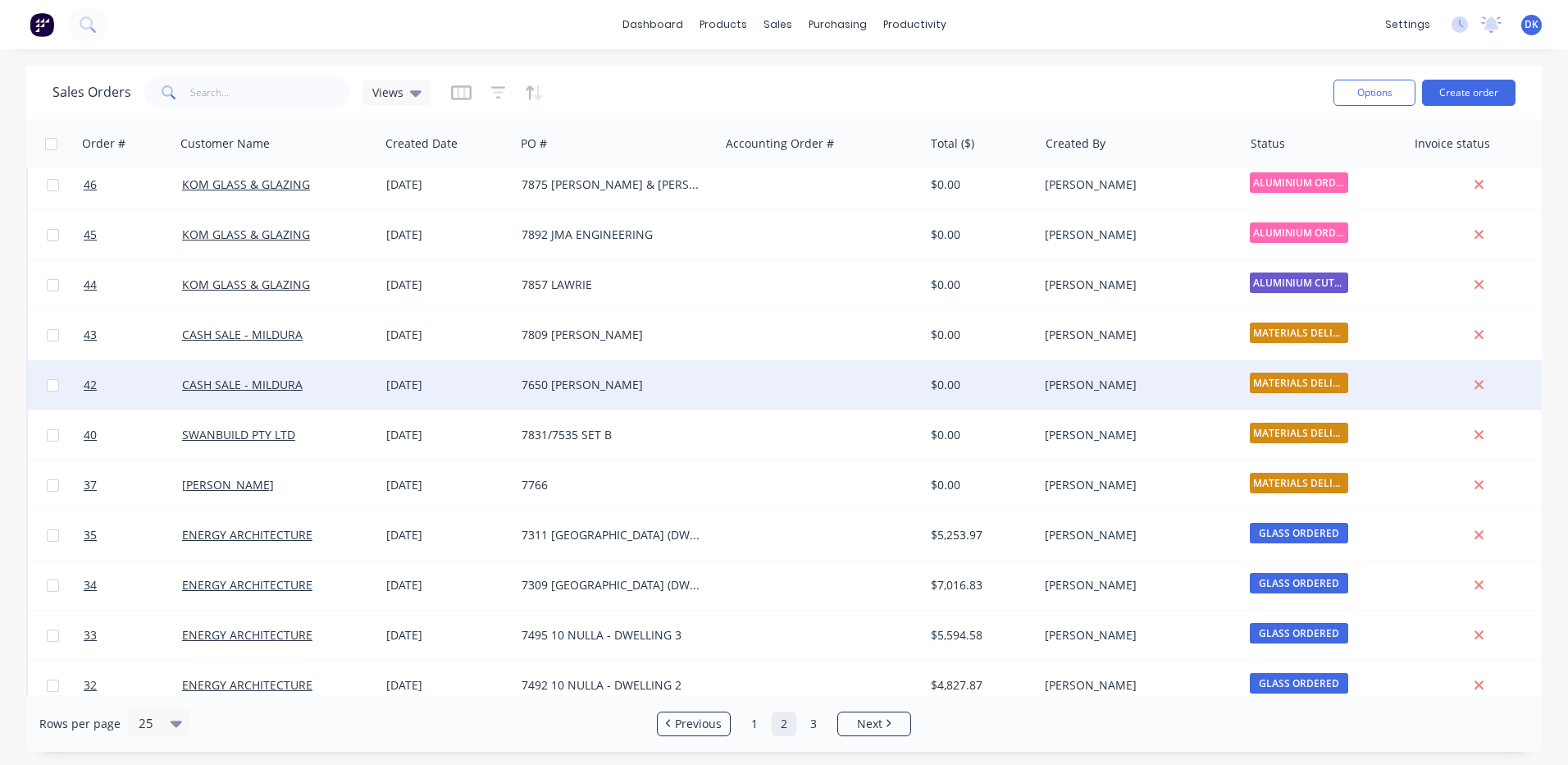
scroll to position [733, 0]
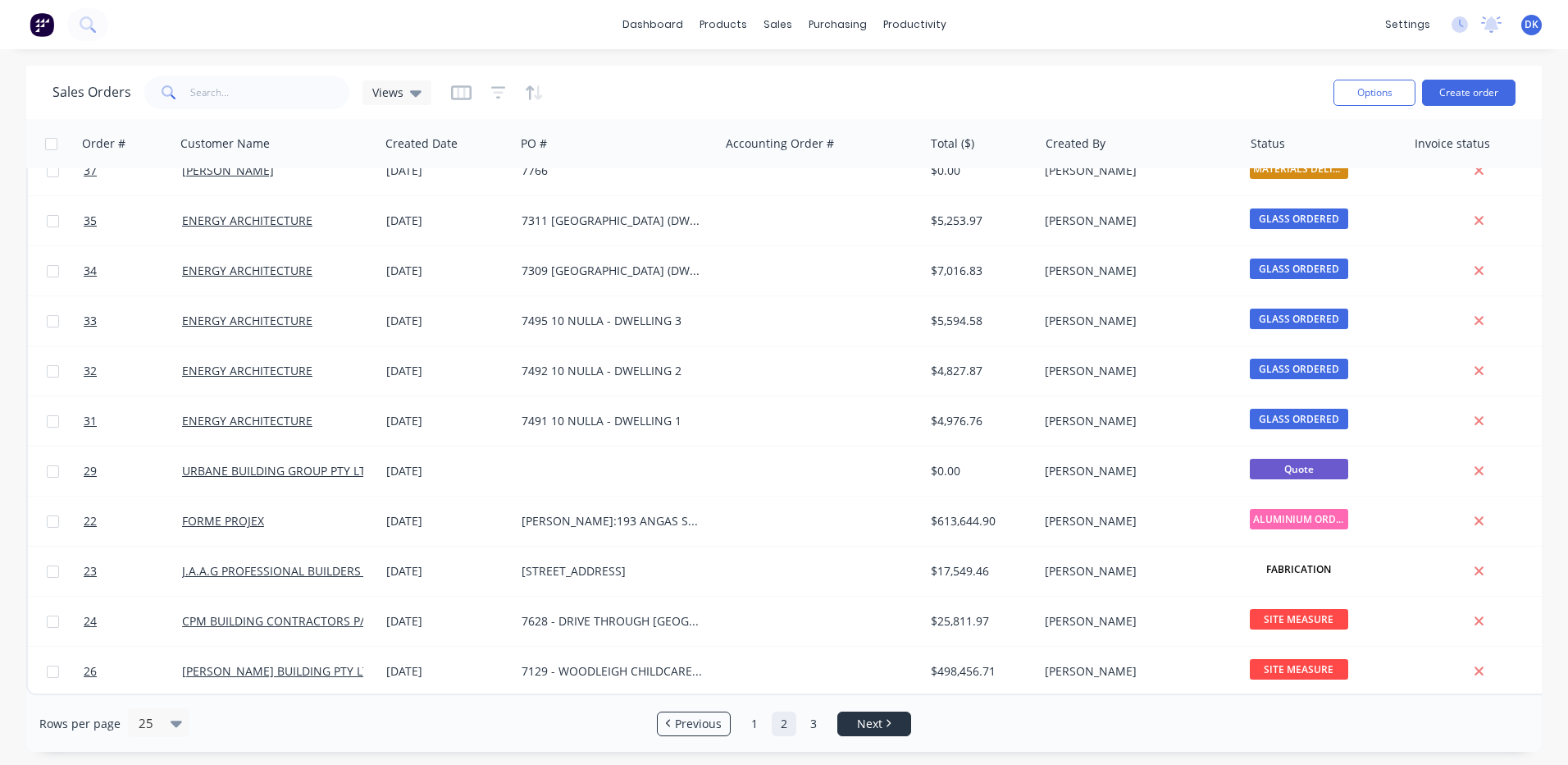
click at [868, 725] on span "Next" at bounding box center [869, 724] width 25 height 16
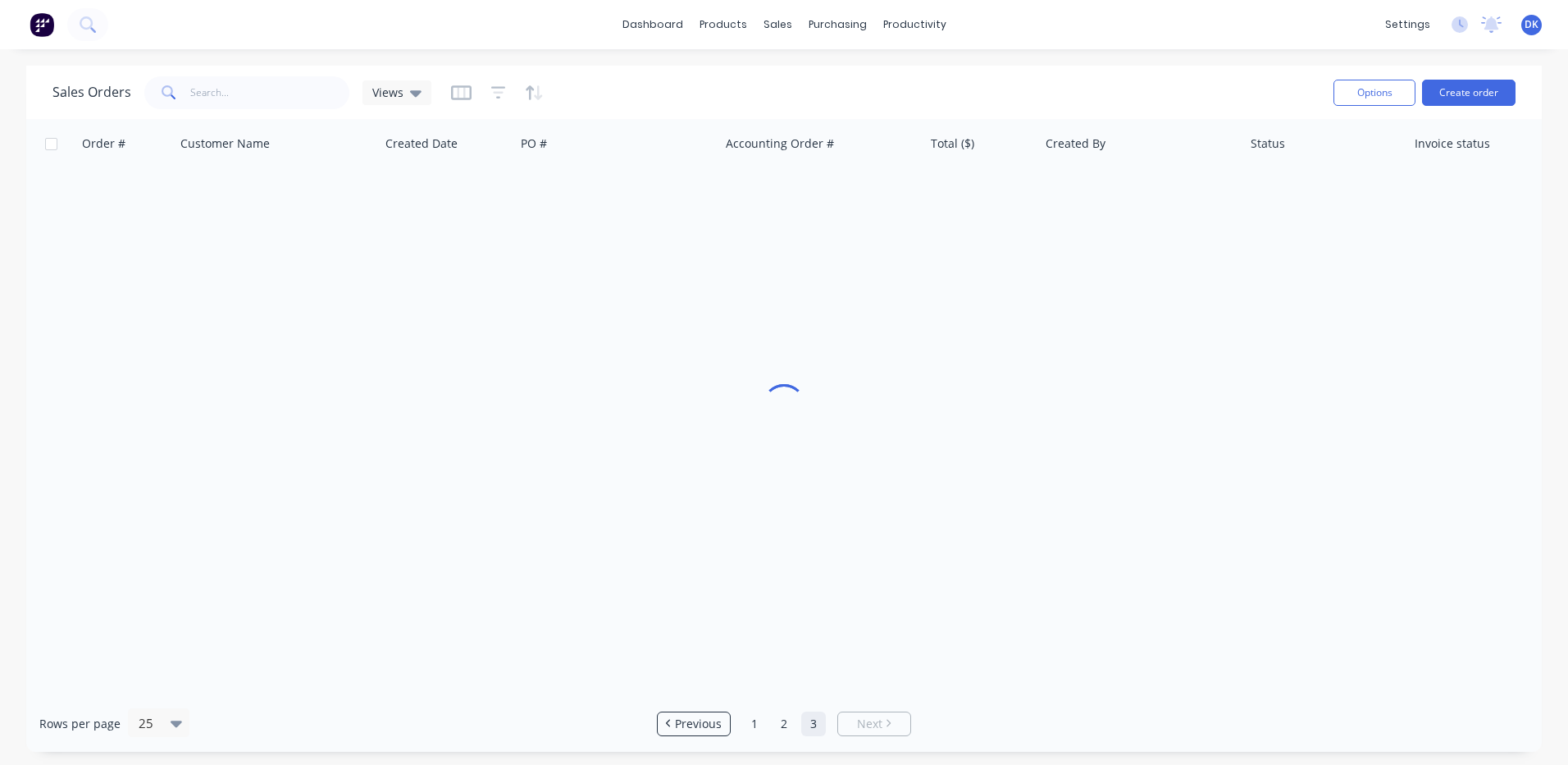
scroll to position [0, 0]
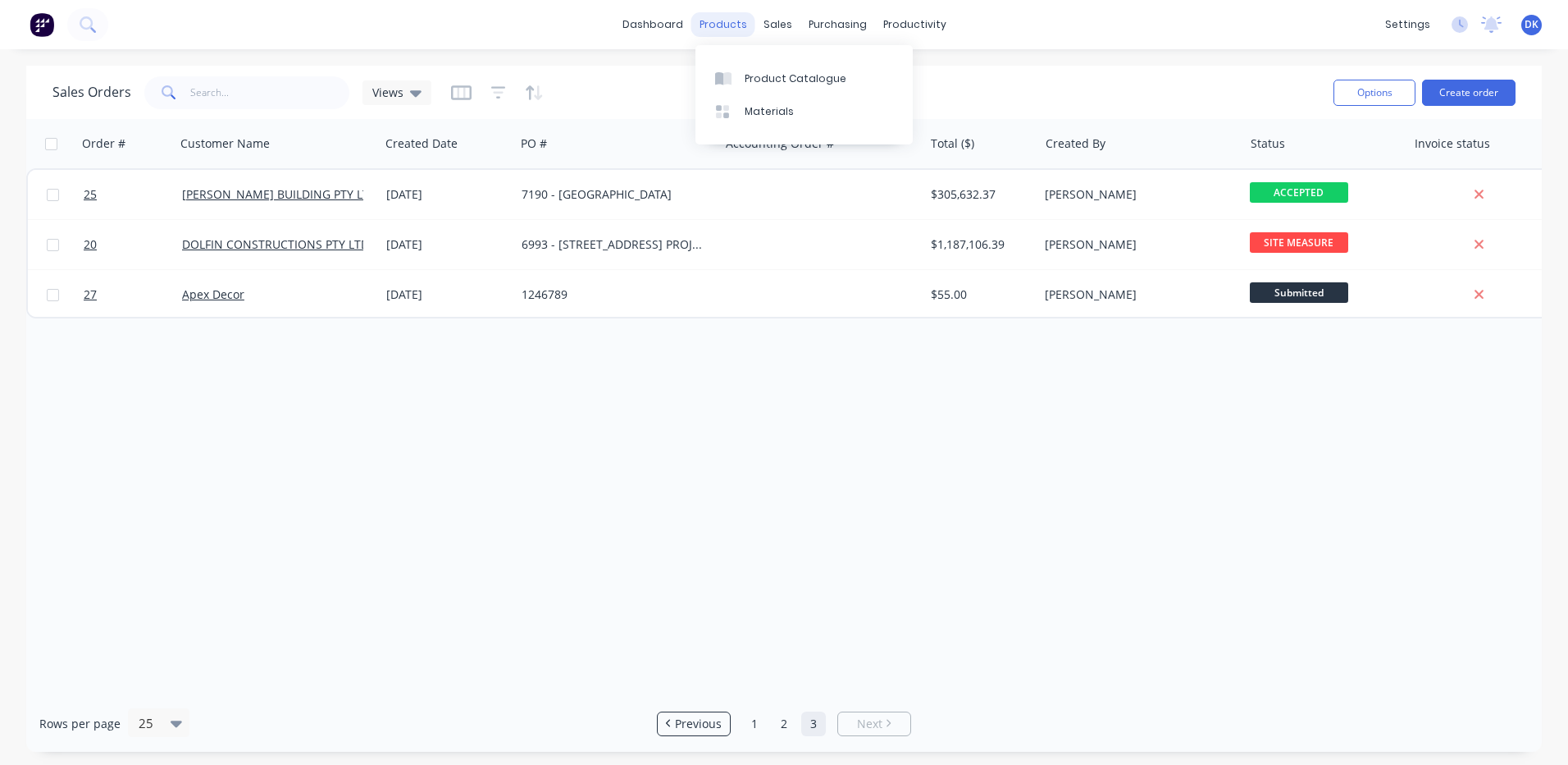
click at [720, 25] on div "products" at bounding box center [724, 25] width 64 height 25
click at [759, 74] on div "Product Catalogue" at bounding box center [796, 79] width 102 height 15
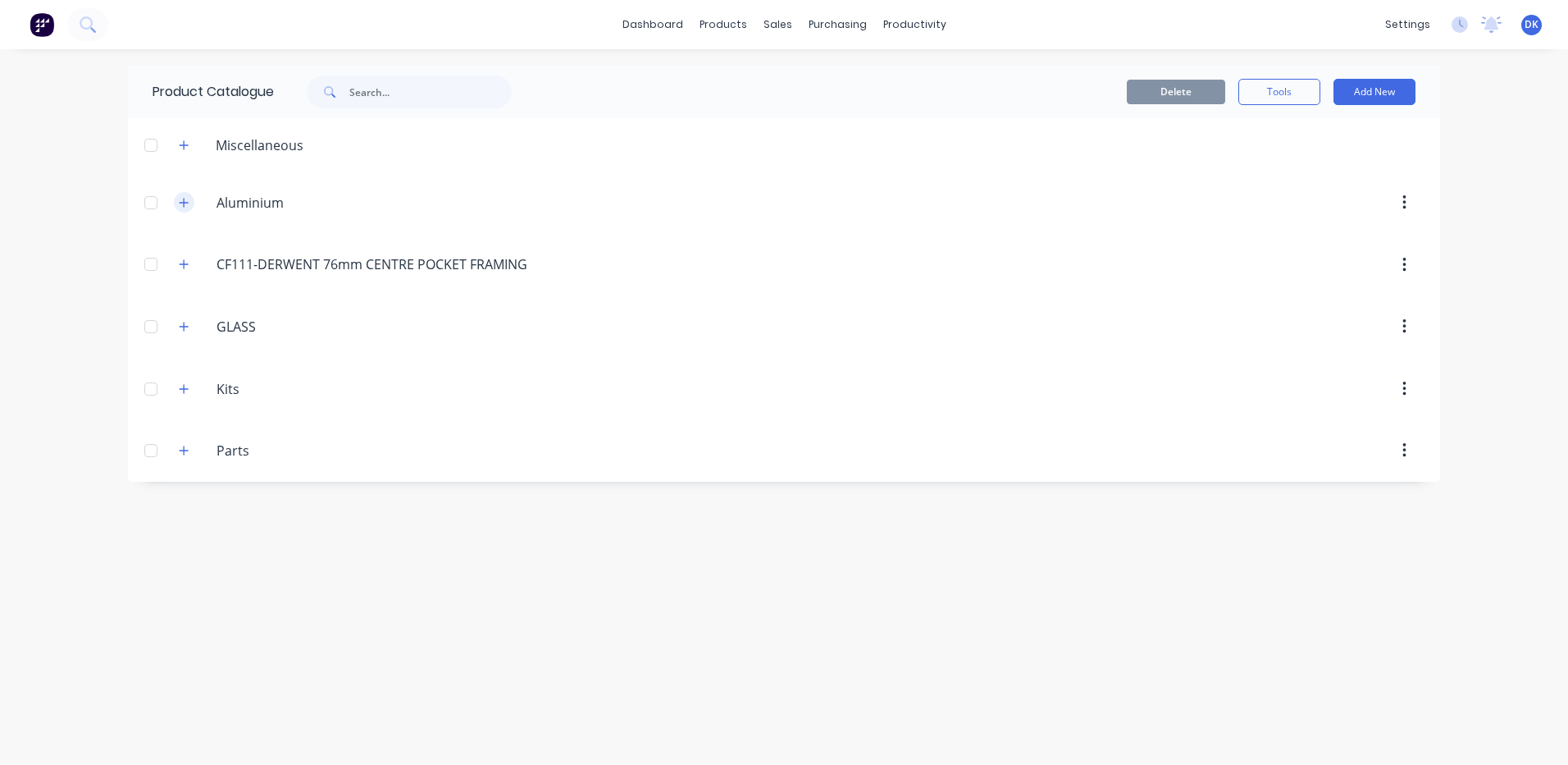
click at [183, 203] on icon "button" at bounding box center [184, 202] width 9 height 9
click at [172, 324] on div "CF111-DERWENT.76mm.CENTRE.POCKET.FRAMING CF111-DERWENT 76mm CENTRE POCKET FRAMI…" at bounding box center [353, 323] width 375 height 29
click at [180, 324] on icon "button" at bounding box center [183, 322] width 10 height 12
click at [176, 323] on button "button" at bounding box center [184, 323] width 21 height 21
click at [184, 379] on icon "button" at bounding box center [183, 384] width 10 height 12
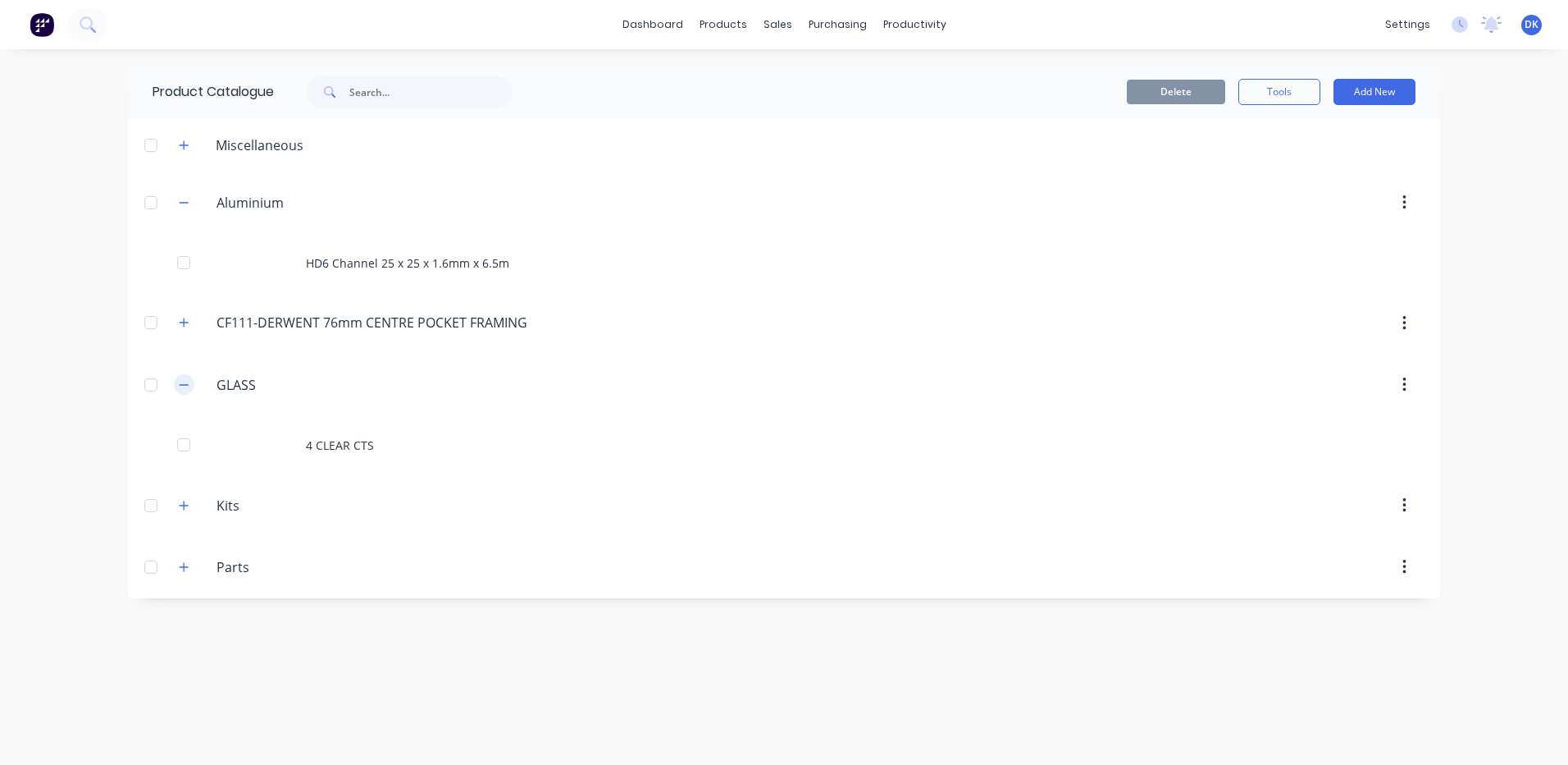
click at [184, 379] on icon "button" at bounding box center [183, 384] width 10 height 12
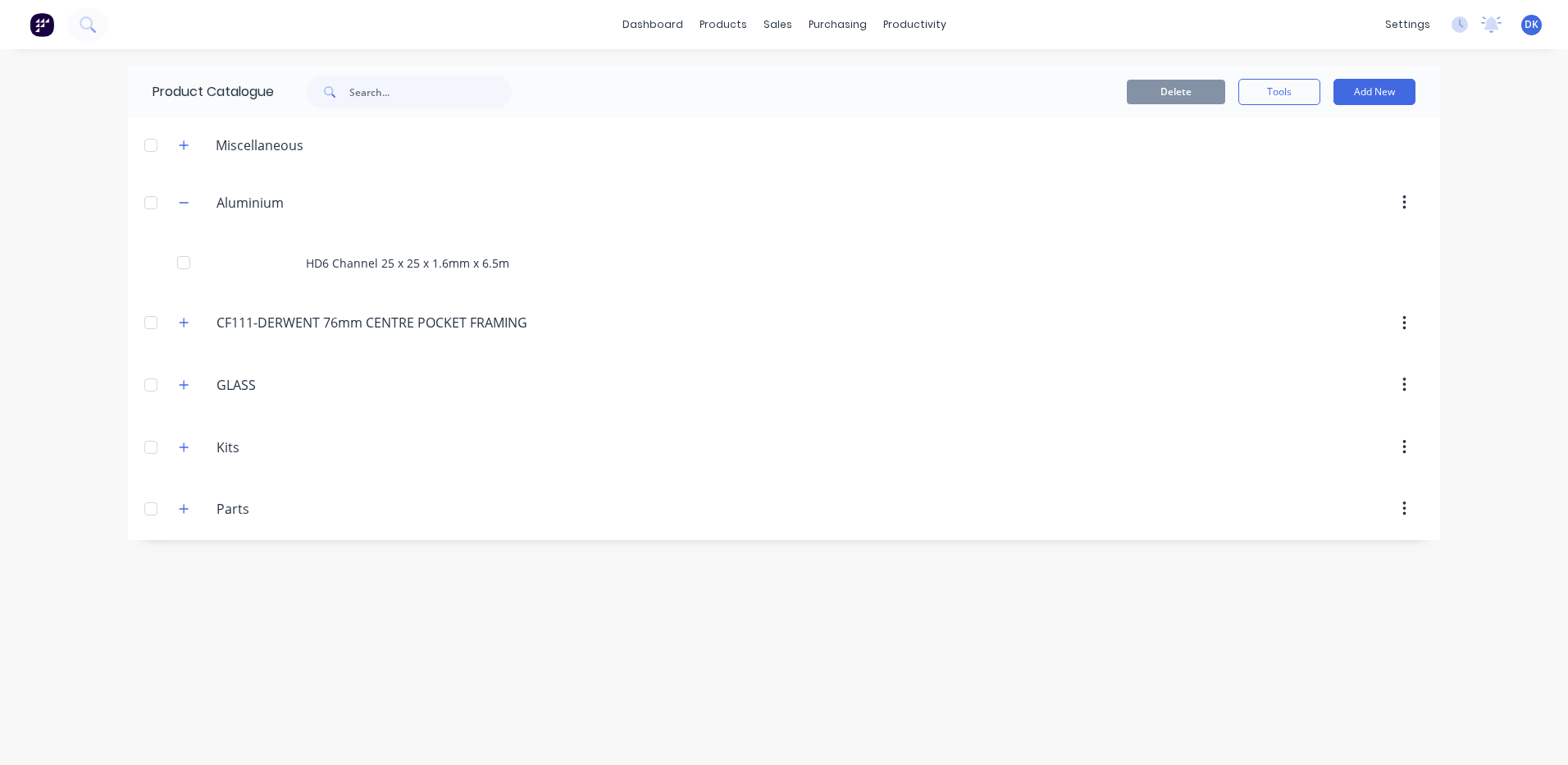
click at [147, 144] on div at bounding box center [151, 145] width 33 height 33
click at [1175, 90] on button "Delete" at bounding box center [1176, 92] width 98 height 25
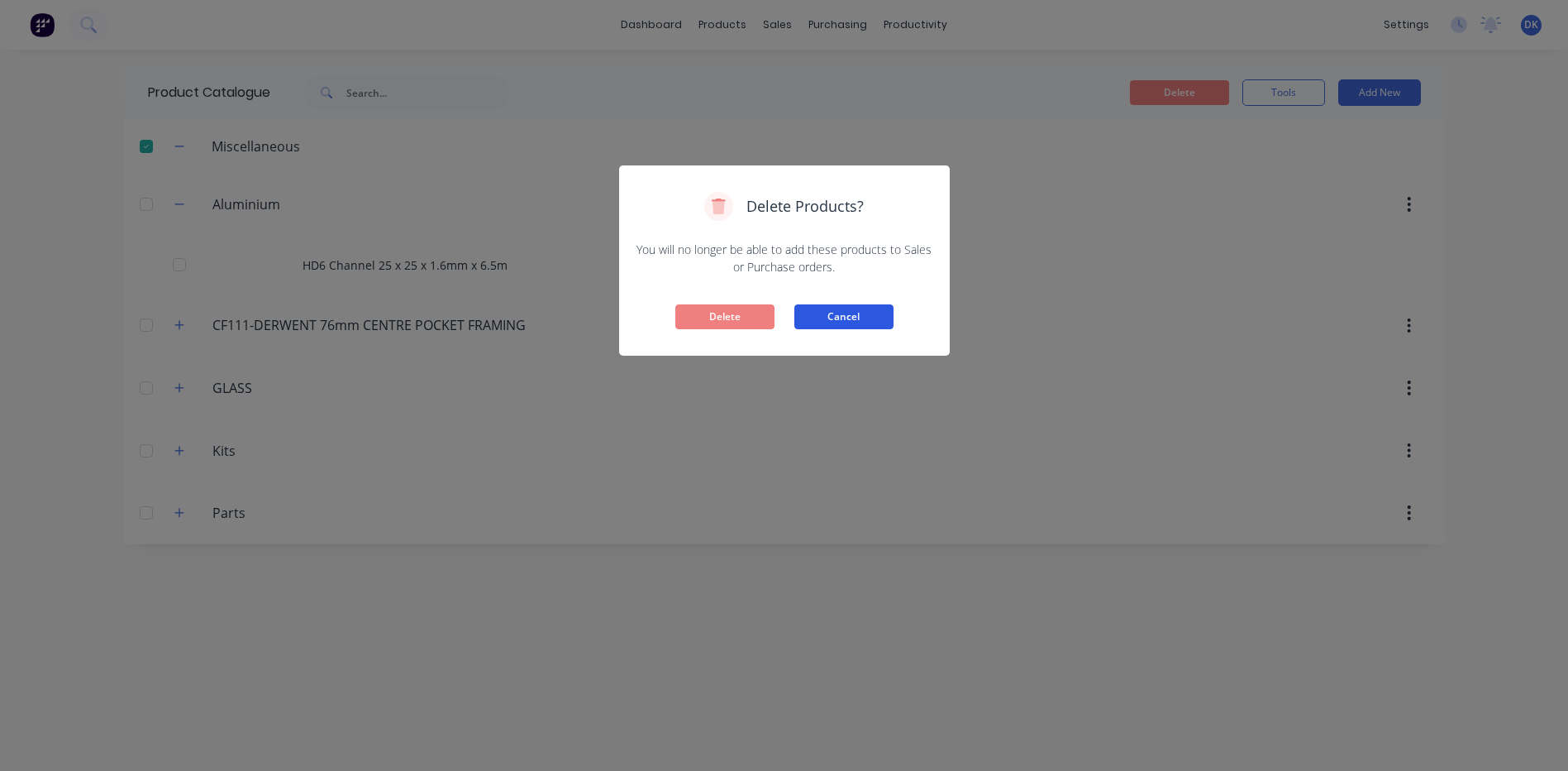
click at [862, 317] on button "Cancel" at bounding box center [844, 317] width 99 height 25
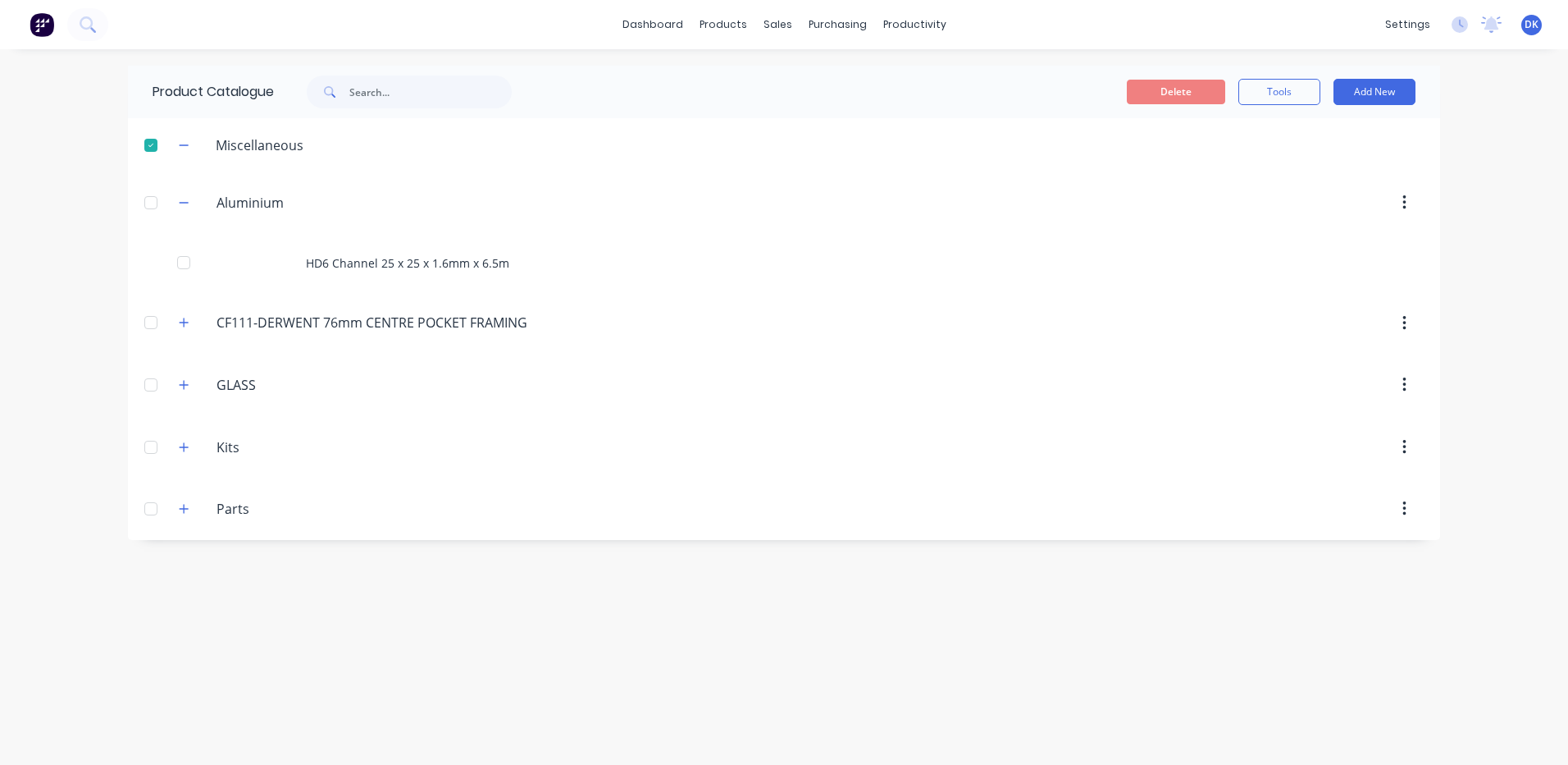
click at [226, 143] on div "Miscellaneous" at bounding box center [260, 145] width 114 height 20
click at [188, 146] on icon "button" at bounding box center [183, 145] width 10 height 12
click at [155, 145] on div at bounding box center [151, 145] width 33 height 33
click at [187, 144] on icon "button" at bounding box center [183, 145] width 10 height 12
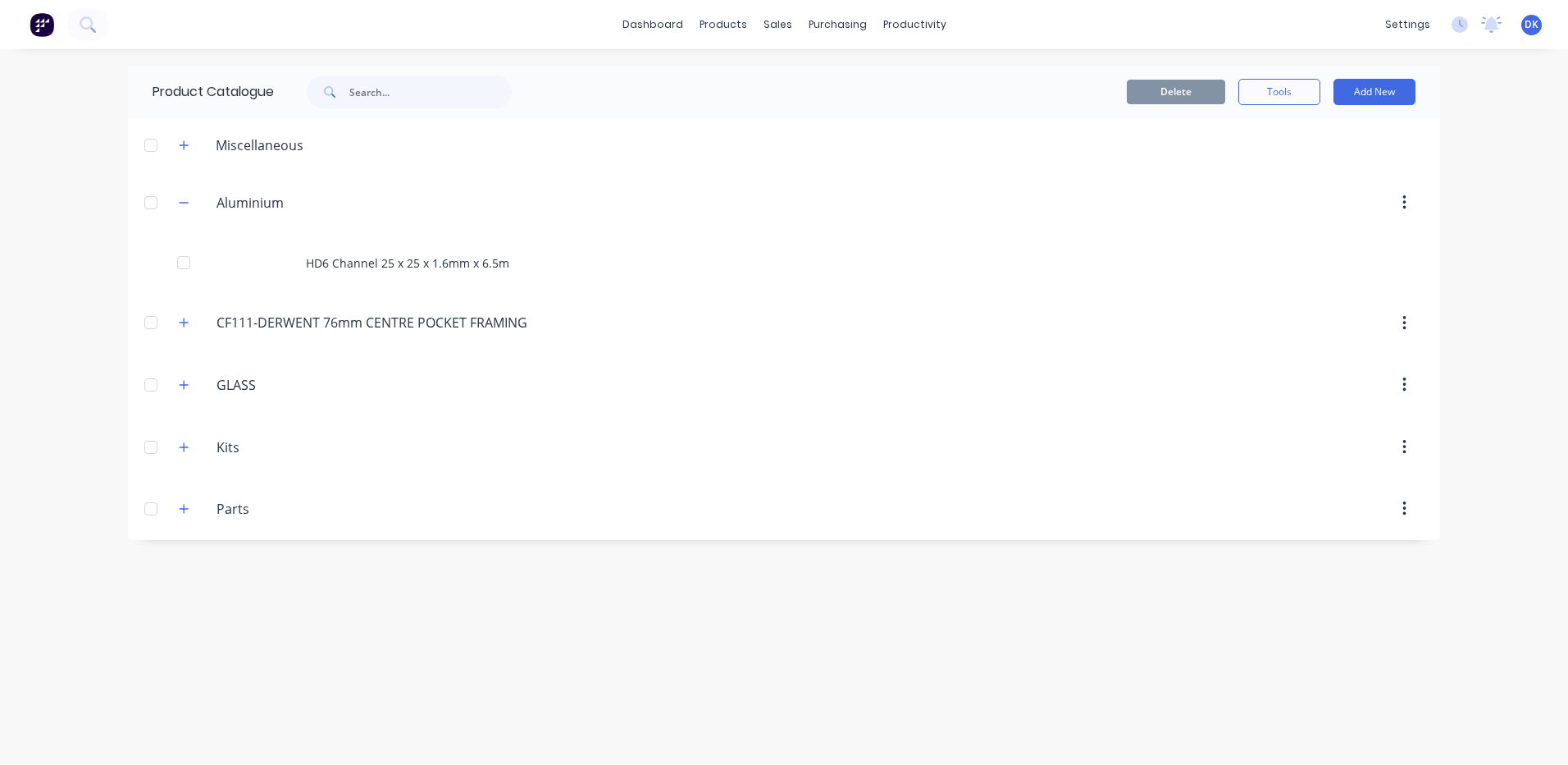
click at [147, 146] on div at bounding box center [151, 145] width 33 height 33
click at [1167, 80] on button "Delete" at bounding box center [1176, 92] width 98 height 25
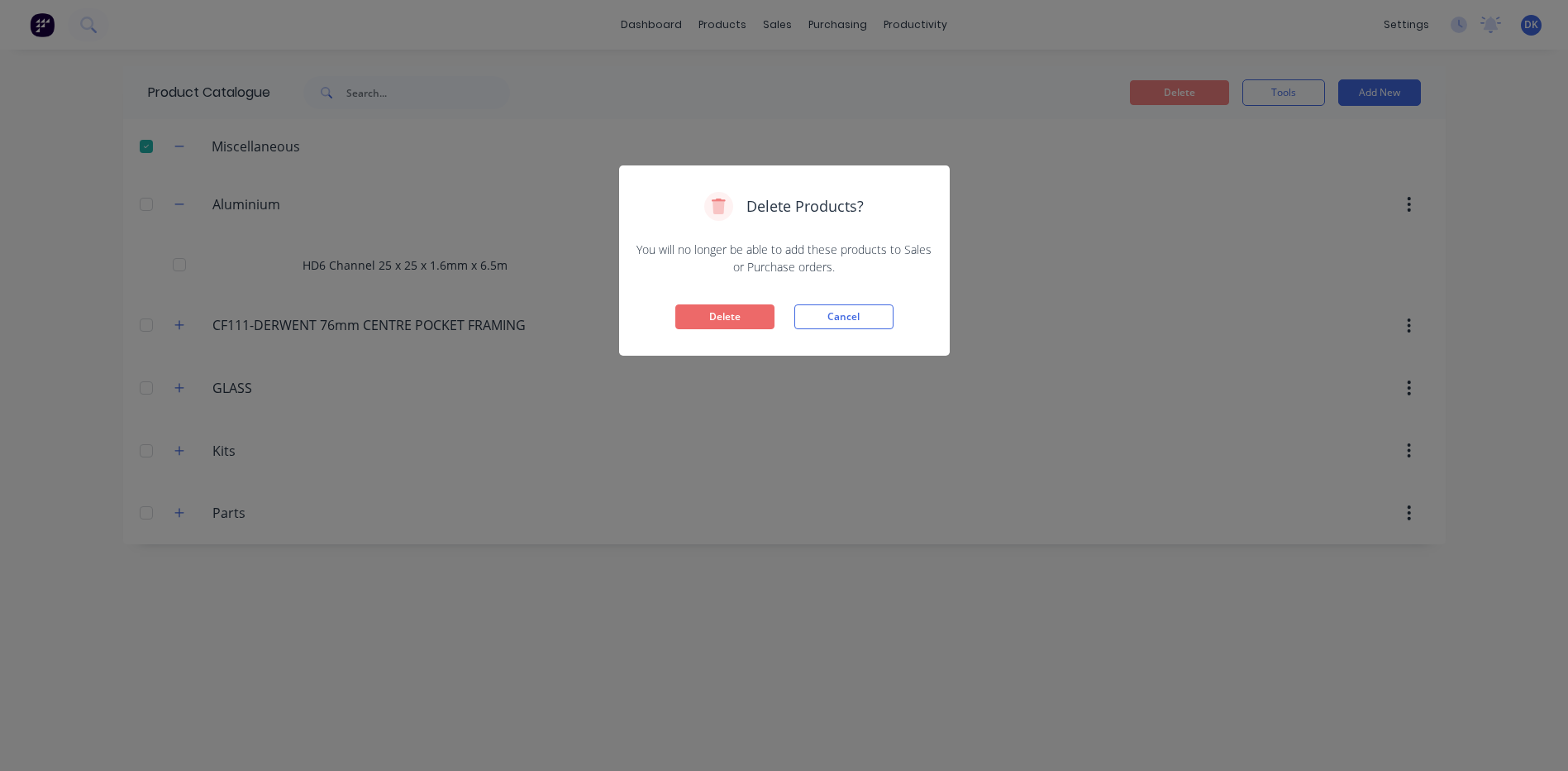
click at [698, 318] on button "Delete" at bounding box center [725, 317] width 99 height 25
